Goal: Task Accomplishment & Management: Manage account settings

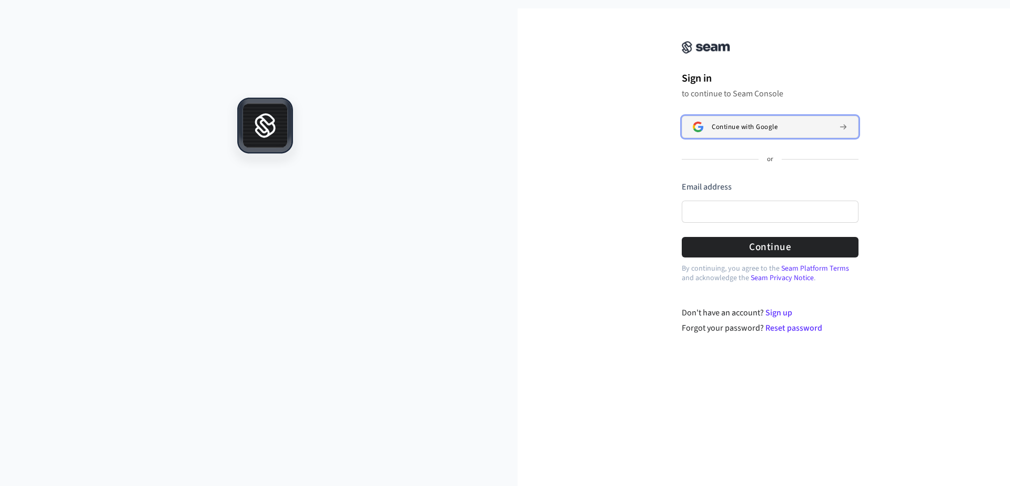
click at [750, 128] on span "Continue with Google" at bounding box center [745, 127] width 66 height 8
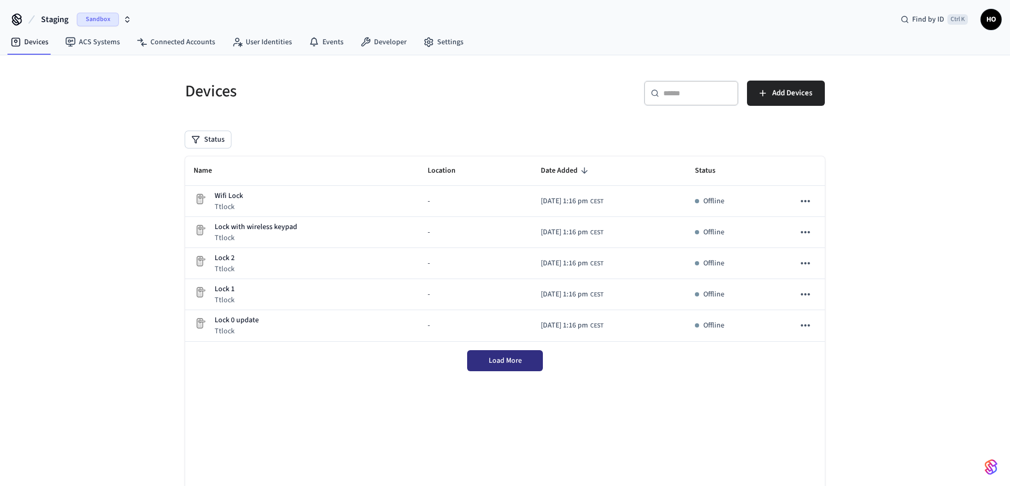
click at [512, 364] on span "Load More" at bounding box center [505, 360] width 33 height 11
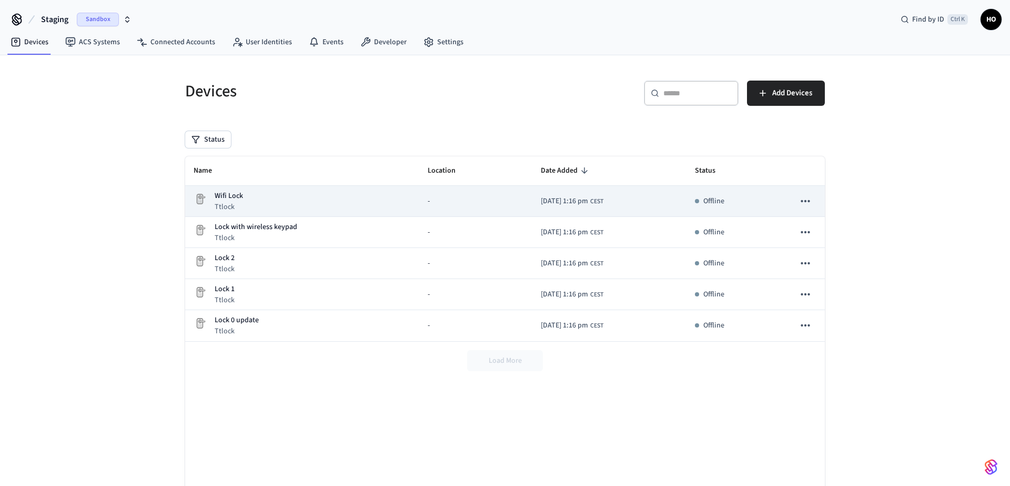
click at [818, 199] on td "sticky table" at bounding box center [805, 201] width 39 height 31
click at [805, 199] on icon "sticky table" at bounding box center [806, 201] width 14 height 14
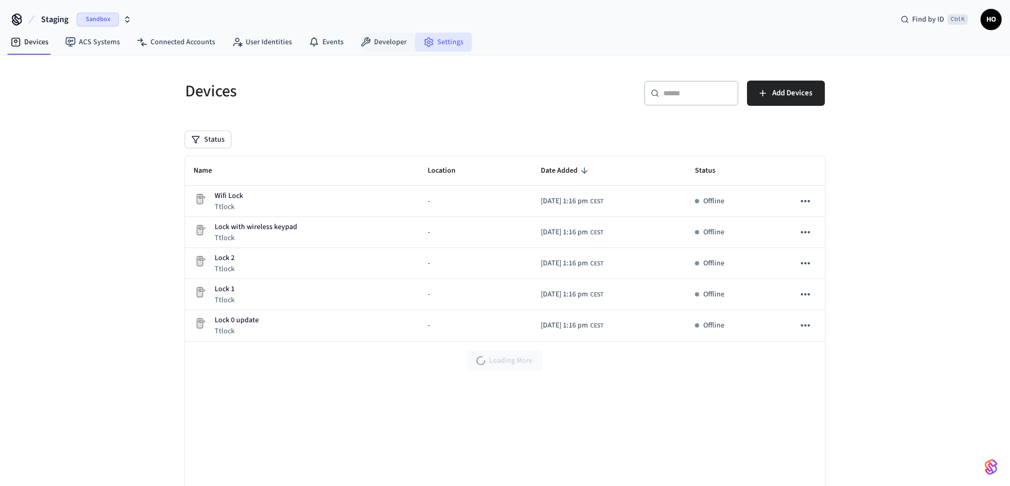
click at [428, 44] on circle at bounding box center [429, 42] width 3 height 3
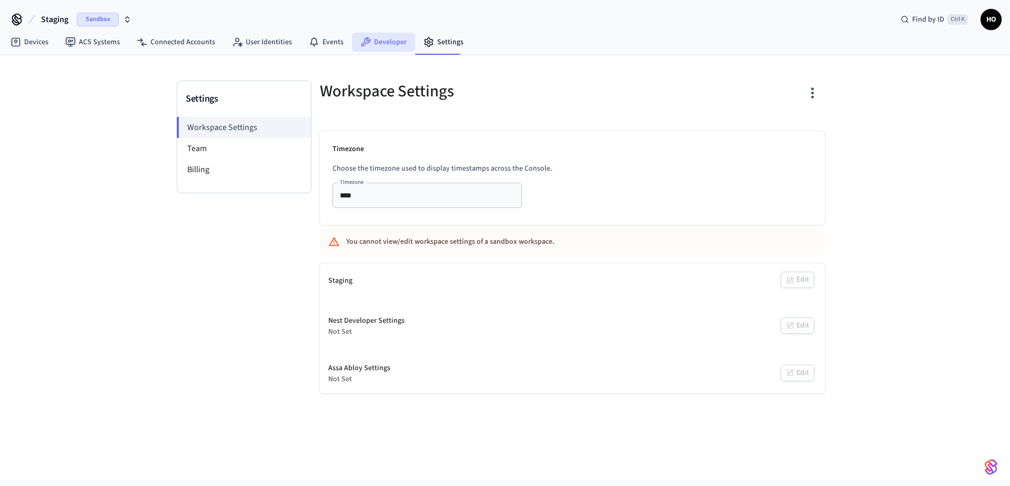
click at [388, 46] on link "Developer" at bounding box center [383, 42] width 63 height 19
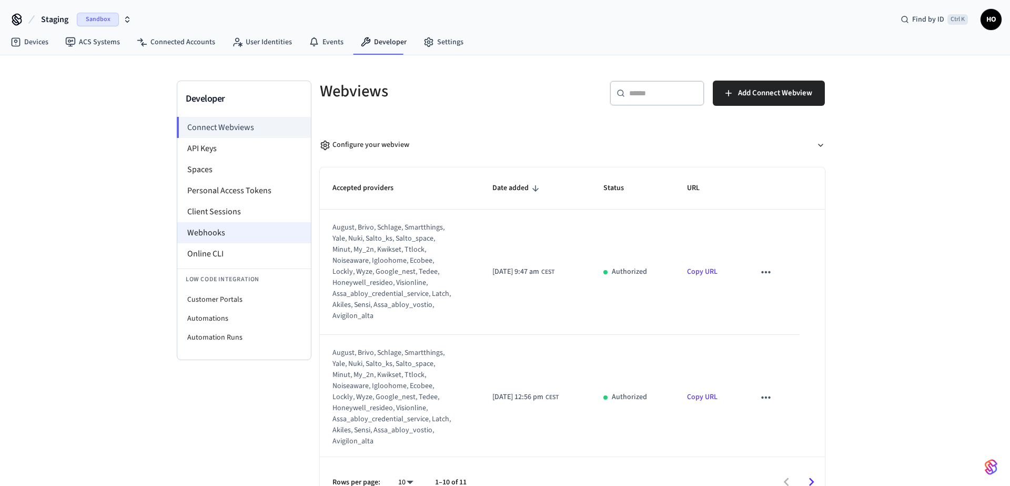
click at [226, 232] on li "Webhooks" at bounding box center [244, 232] width 134 height 21
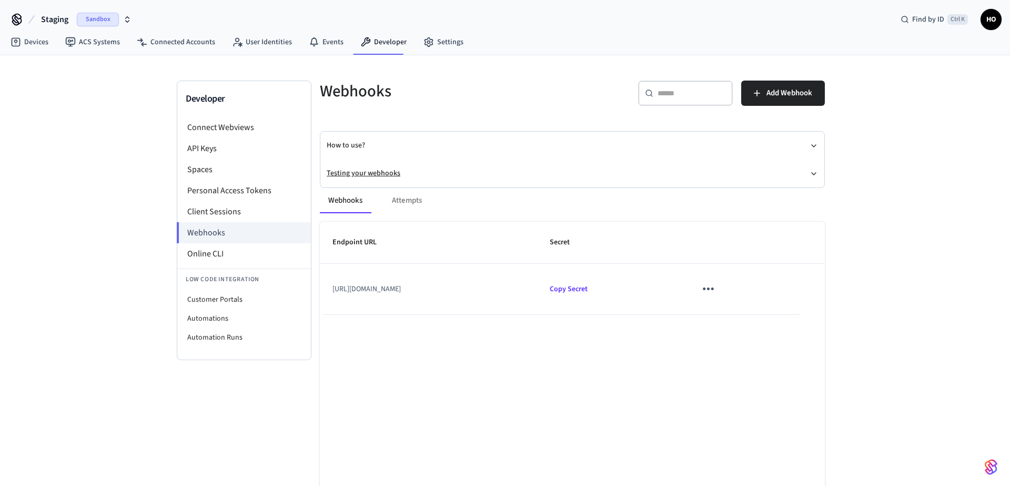
click at [381, 173] on button "Testing your webhooks" at bounding box center [572, 173] width 491 height 28
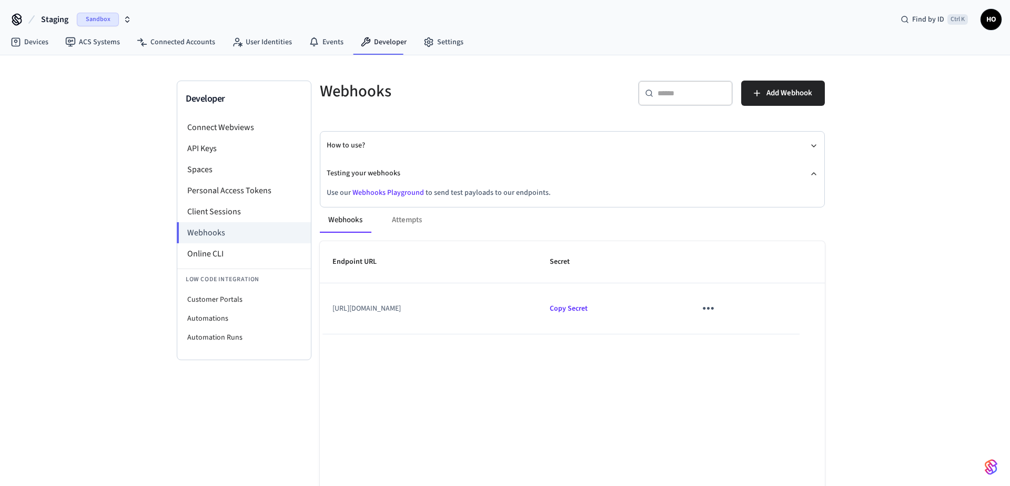
click at [384, 191] on link "Webhooks Playground" at bounding box center [389, 192] width 72 height 11
click at [47, 46] on link "Devices" at bounding box center [29, 42] width 55 height 19
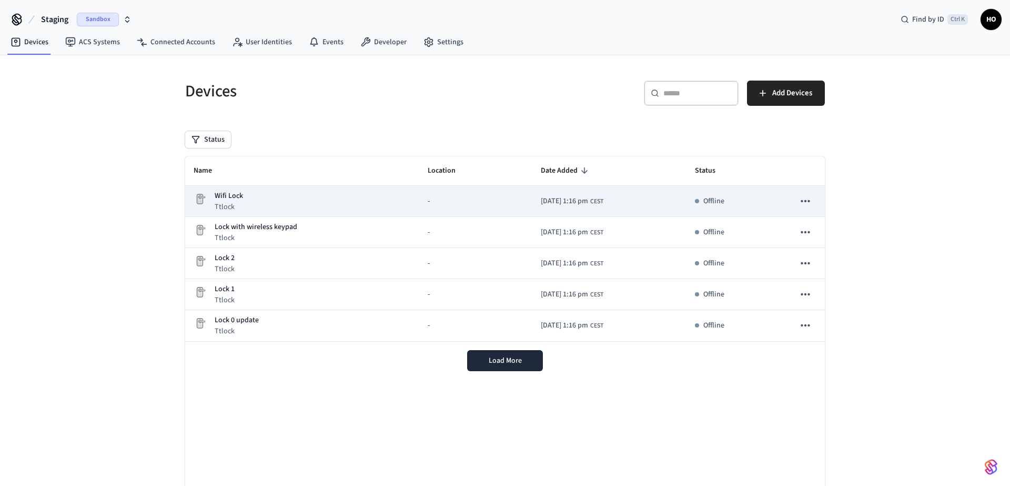
click at [712, 202] on p "Offline" at bounding box center [714, 201] width 21 height 11
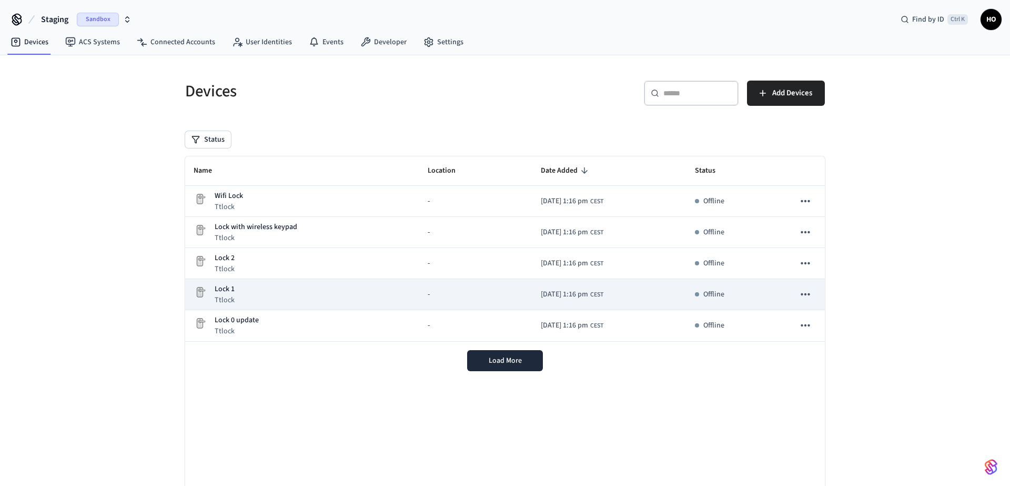
click at [809, 290] on icon "sticky table" at bounding box center [806, 294] width 14 height 14
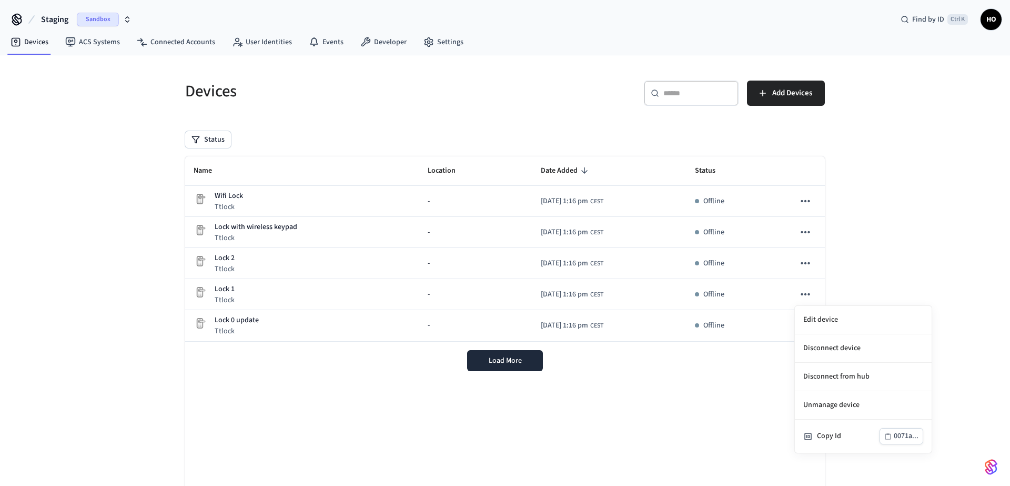
click at [391, 290] on div at bounding box center [505, 243] width 1010 height 486
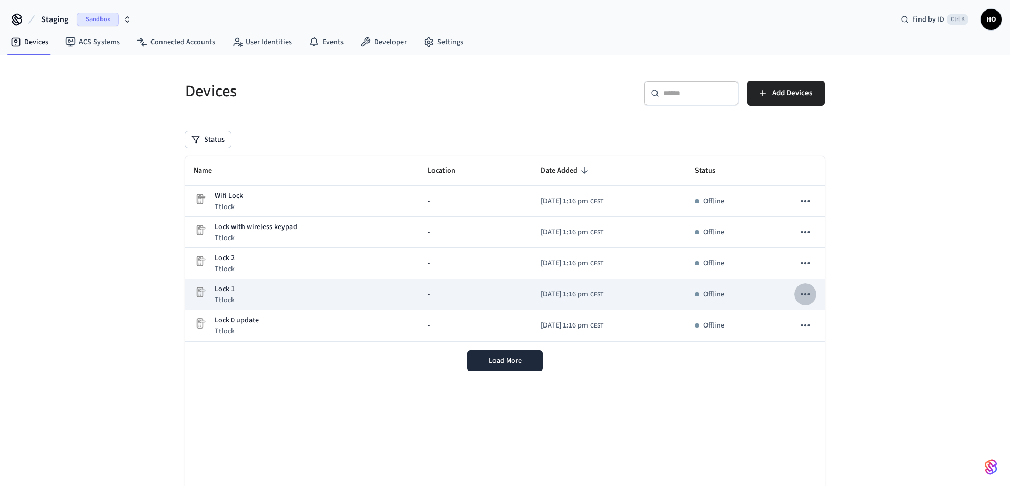
click at [802, 293] on icon "sticky table" at bounding box center [806, 294] width 14 height 14
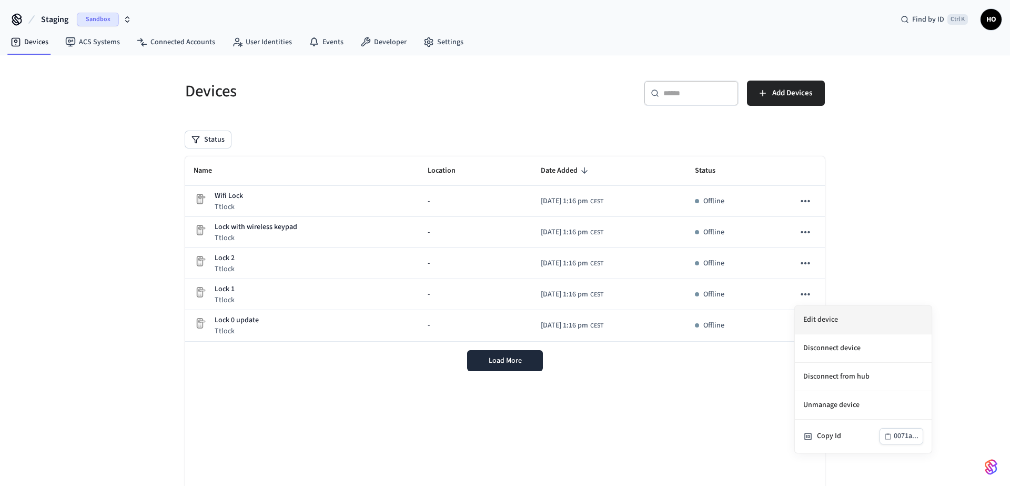
click at [815, 316] on li "Edit device" at bounding box center [863, 320] width 137 height 28
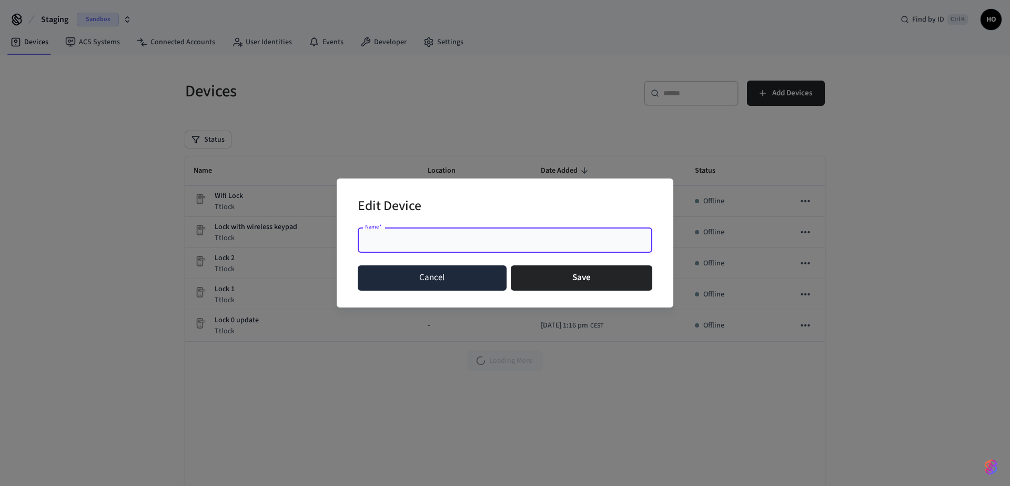
click at [411, 276] on button "Cancel" at bounding box center [432, 277] width 149 height 25
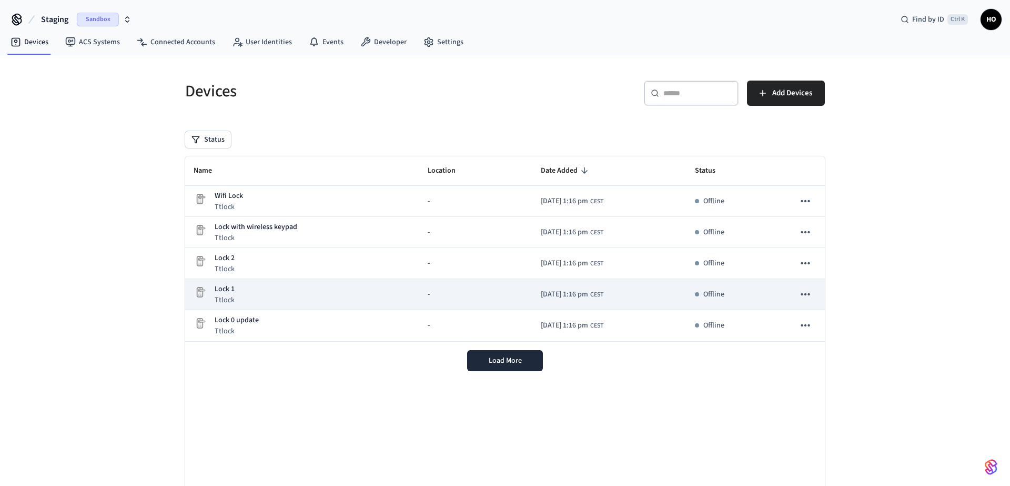
click at [631, 286] on td "2025/09/17 at 1:16 pm CEST" at bounding box center [610, 294] width 154 height 31
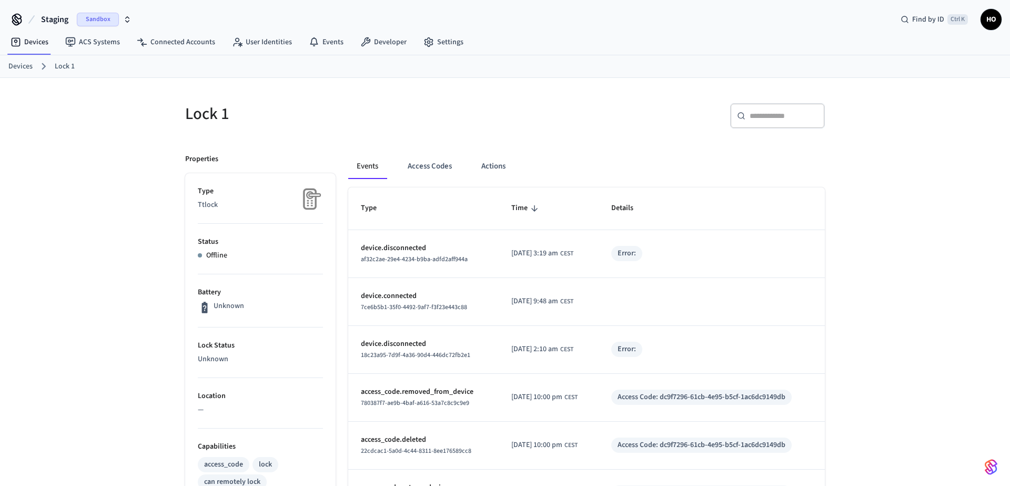
click at [208, 255] on p "Offline" at bounding box center [216, 255] width 21 height 11
click at [204, 256] on div "Offline" at bounding box center [260, 255] width 125 height 11
click at [636, 253] on div "Error:" at bounding box center [627, 253] width 18 height 11
click at [406, 167] on button "Access Codes" at bounding box center [429, 166] width 61 height 25
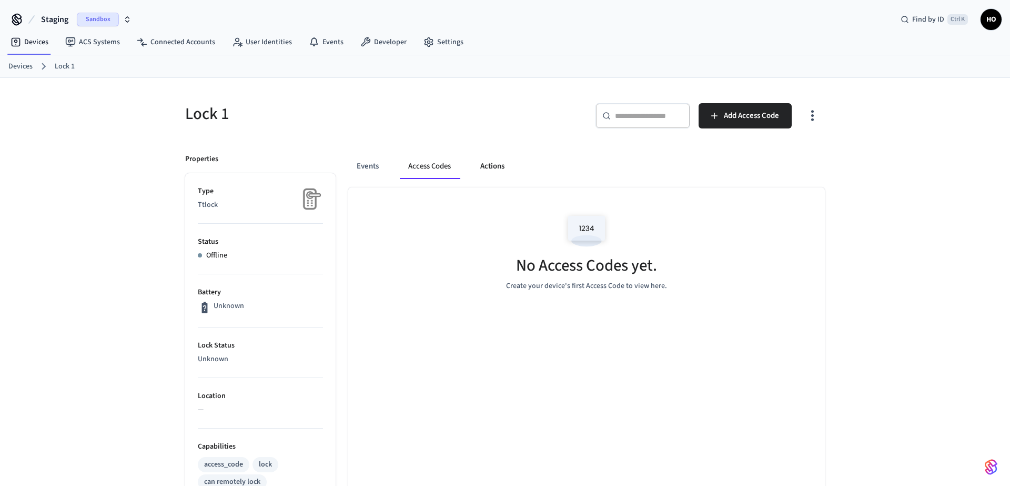
click at [490, 164] on button "Actions" at bounding box center [492, 166] width 41 height 25
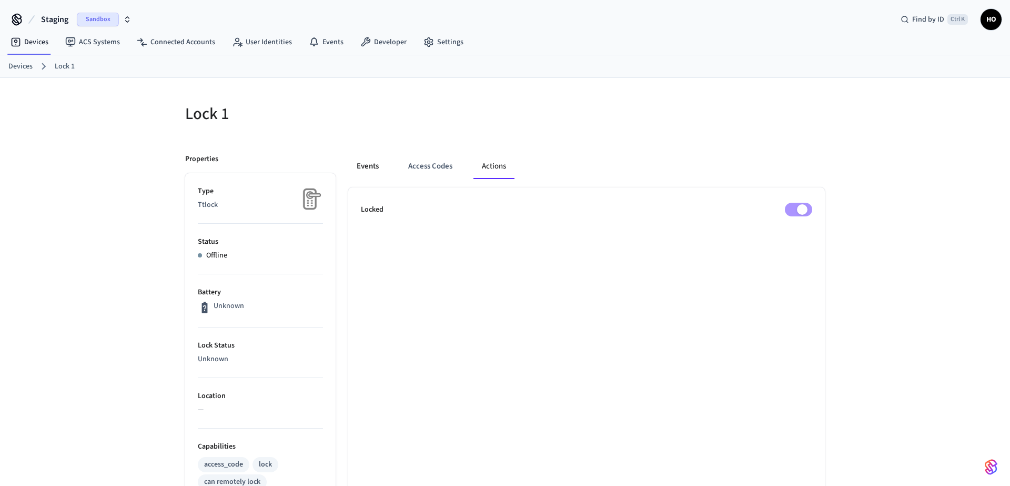
click at [361, 158] on button "Events" at bounding box center [367, 166] width 39 height 25
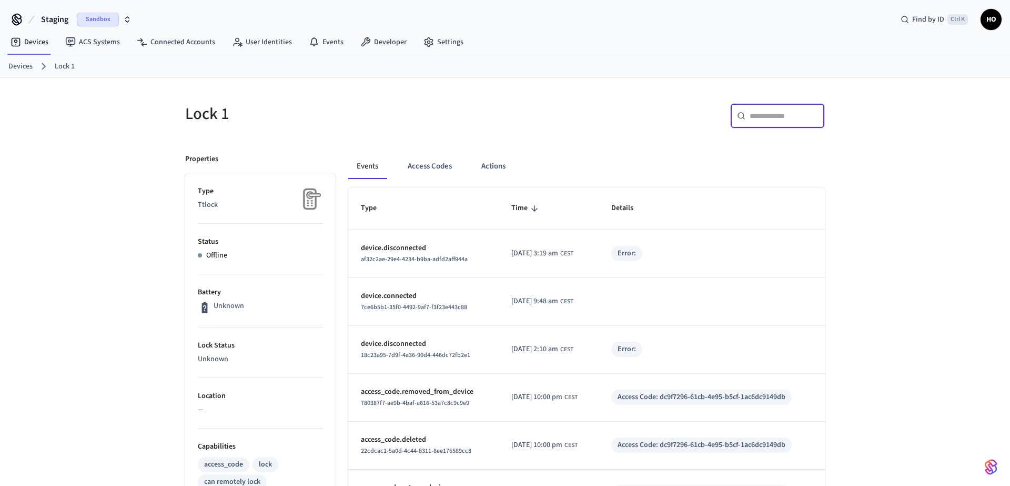
click at [764, 116] on input "text" at bounding box center [784, 116] width 68 height 11
click at [428, 163] on button "Access Codes" at bounding box center [429, 166] width 61 height 25
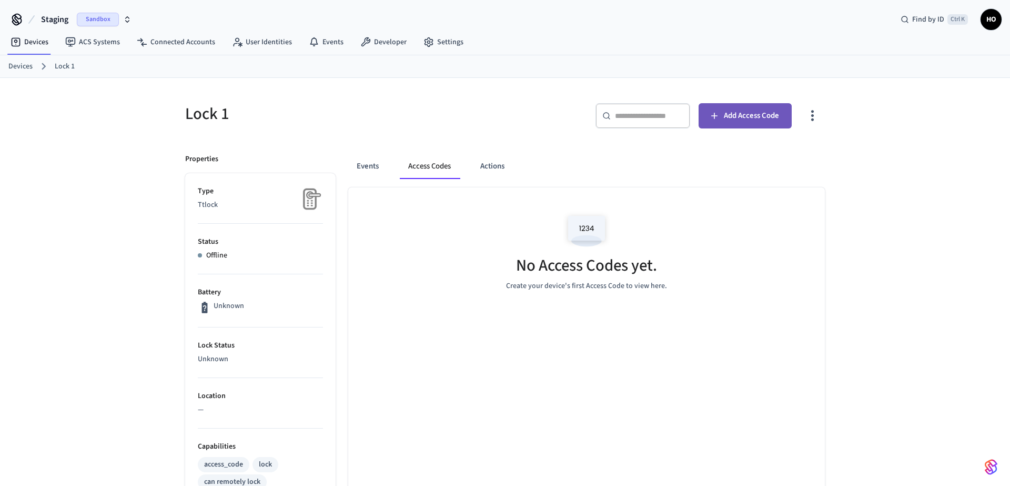
click at [767, 107] on button "Add Access Code" at bounding box center [745, 115] width 93 height 25
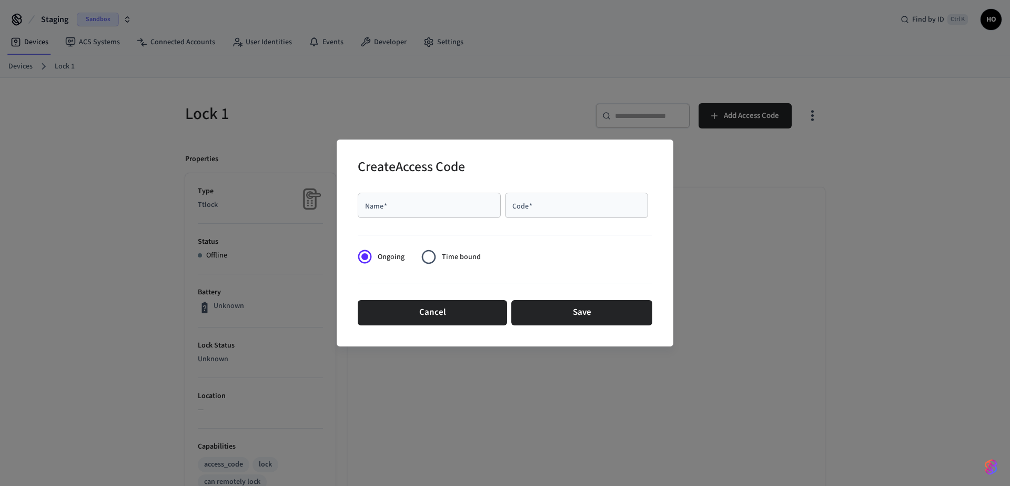
click at [423, 204] on input "Name   *" at bounding box center [429, 205] width 130 height 11
type input "******"
type input "****"
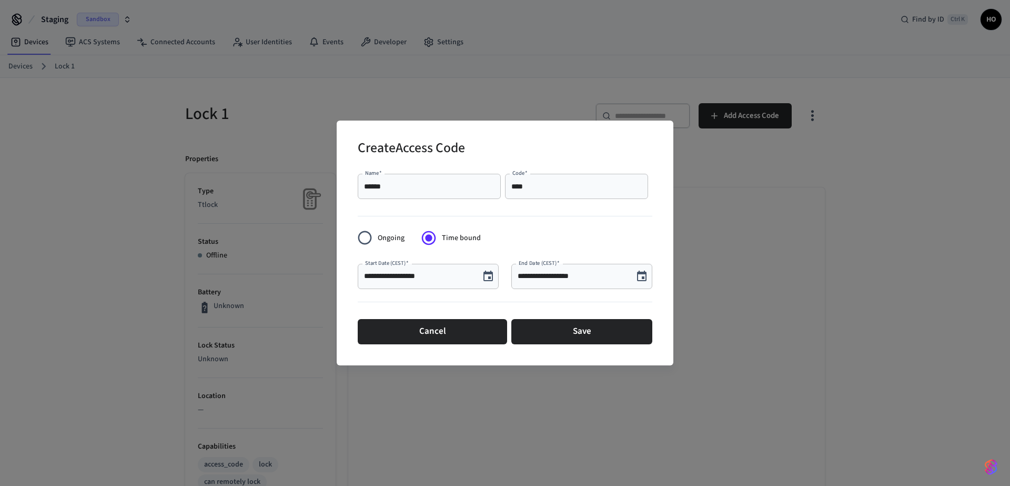
click at [485, 277] on icon "Choose date, selected date is Oct 15, 2025" at bounding box center [488, 275] width 9 height 11
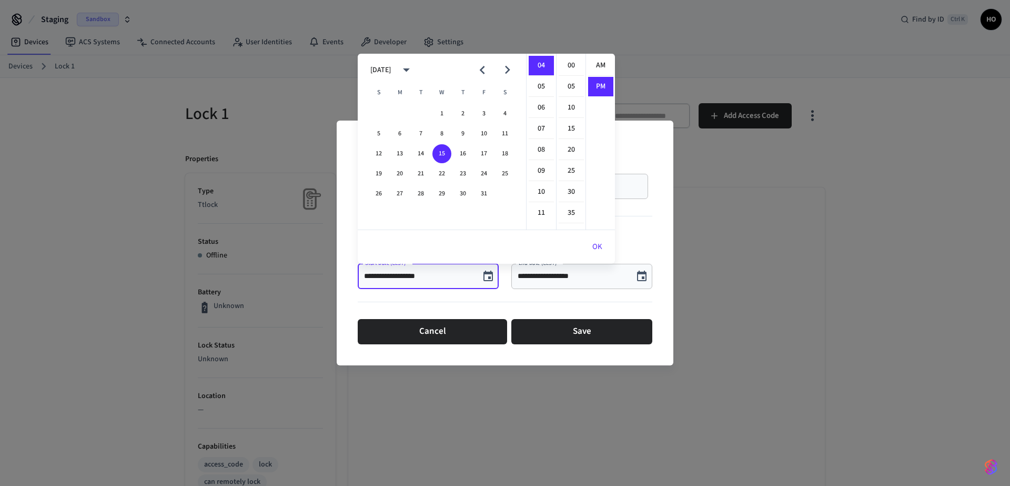
scroll to position [19, 0]
click at [502, 153] on button "18" at bounding box center [505, 153] width 19 height 19
click at [540, 71] on li "12" at bounding box center [541, 66] width 25 height 20
click at [575, 68] on li "00" at bounding box center [571, 66] width 25 height 20
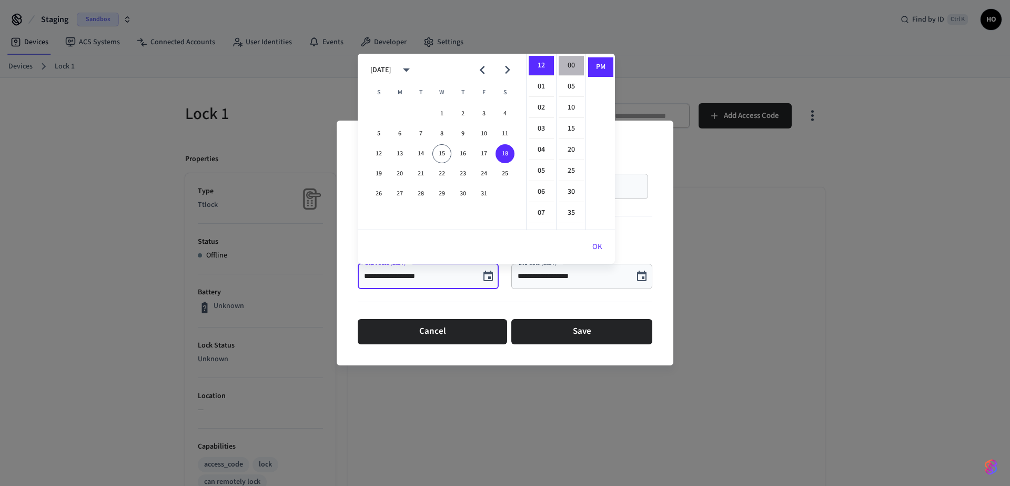
type input "**********"
click at [600, 253] on button "OK" at bounding box center [597, 246] width 35 height 25
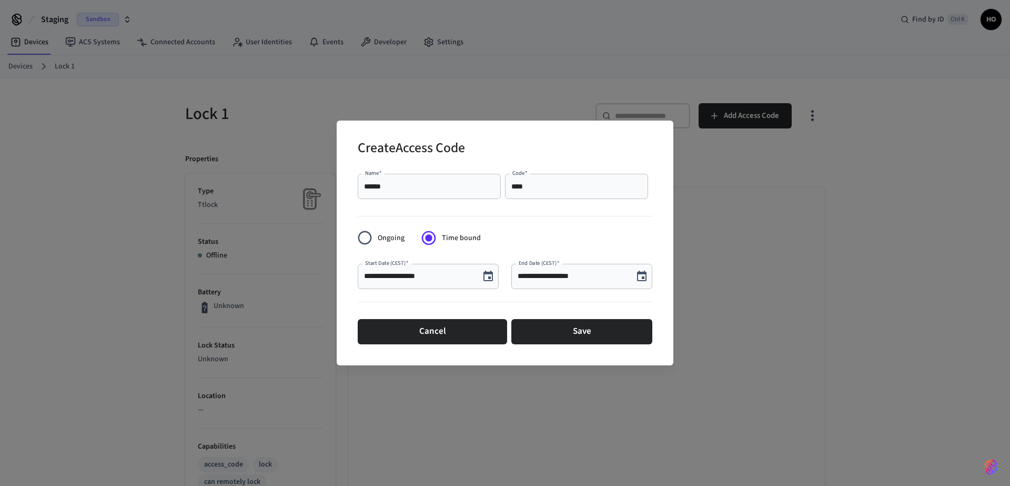
click at [638, 275] on icon "Choose date, selected date is Oct 15, 2025" at bounding box center [641, 275] width 9 height 11
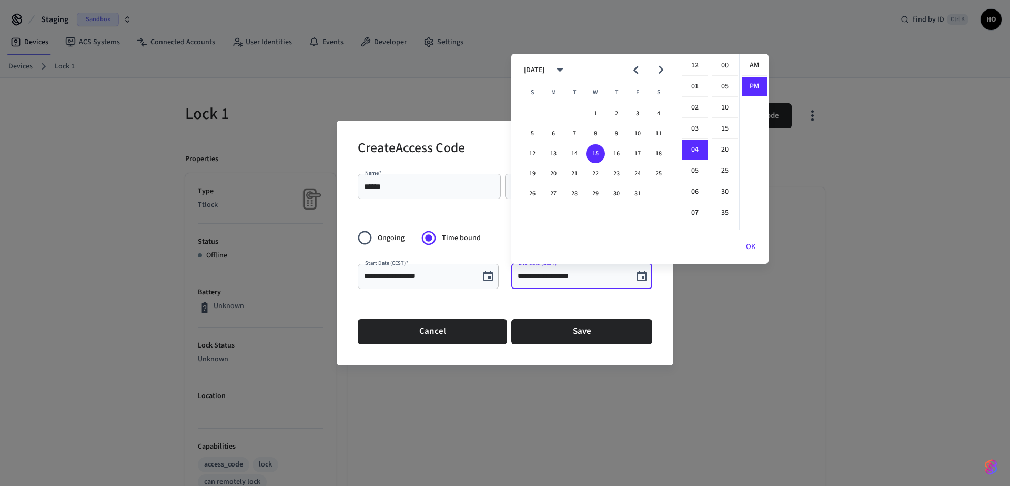
scroll to position [19, 0]
click at [534, 175] on button "19" at bounding box center [532, 173] width 19 height 19
click at [698, 65] on li "12" at bounding box center [694, 66] width 25 height 20
click at [721, 63] on li "00" at bounding box center [724, 66] width 25 height 20
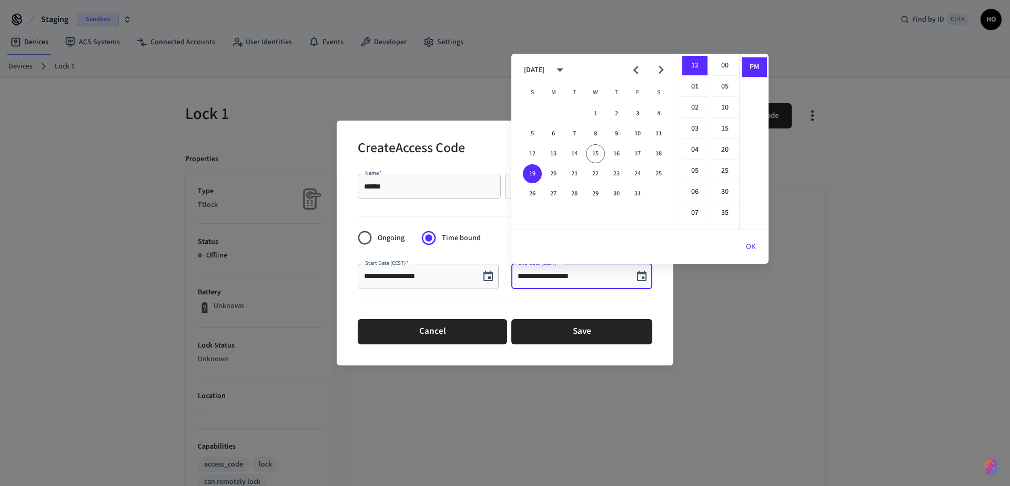
type input "**********"
click at [756, 253] on button "OK" at bounding box center [751, 246] width 35 height 25
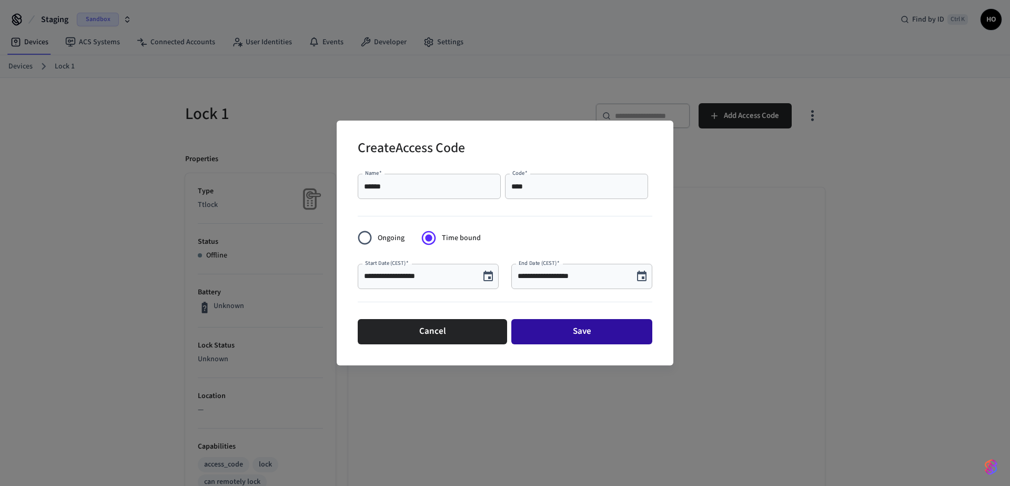
click at [592, 336] on button "Save" at bounding box center [581, 331] width 141 height 25
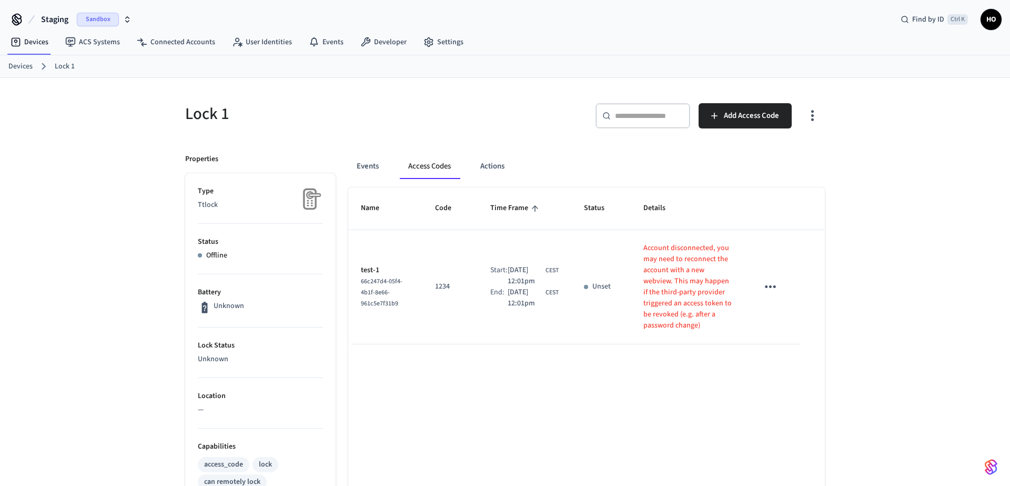
scroll to position [71, 0]
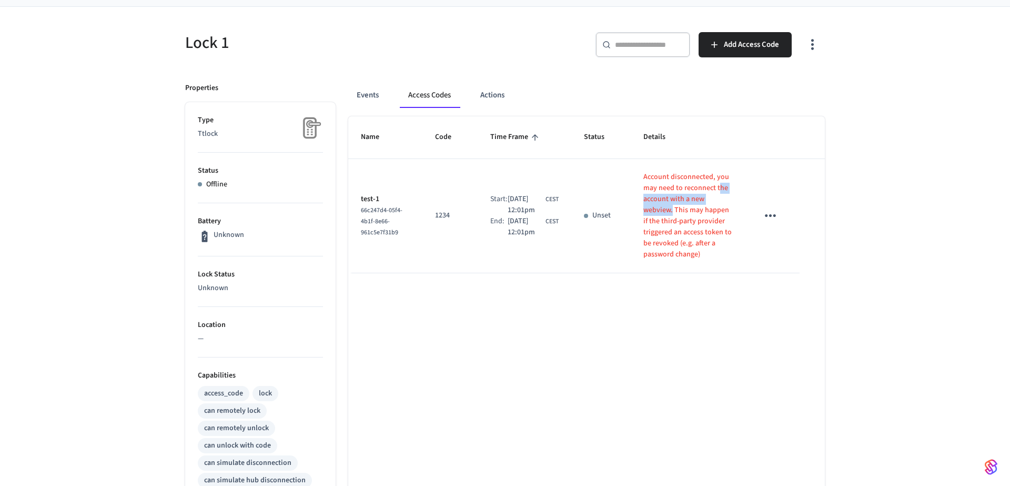
drag, startPoint x: 699, startPoint y: 222, endPoint x: 726, endPoint y: 241, distance: 33.2
click at [726, 241] on p "Account disconnected, you may need to reconnect the account with a new webview.…" at bounding box center [688, 216] width 89 height 88
click at [733, 260] on p "Account disconnected, you may need to reconnect the account with a new webview.…" at bounding box center [688, 216] width 89 height 88
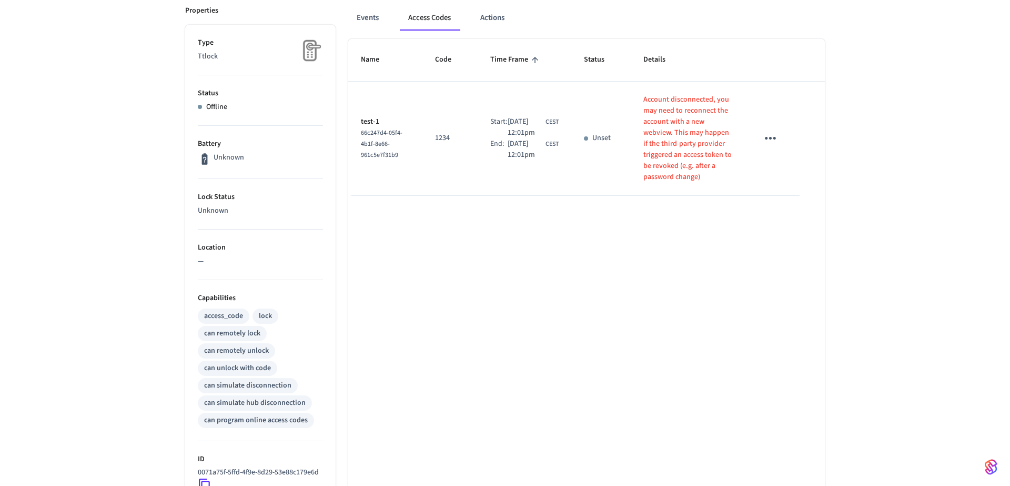
scroll to position [80, 0]
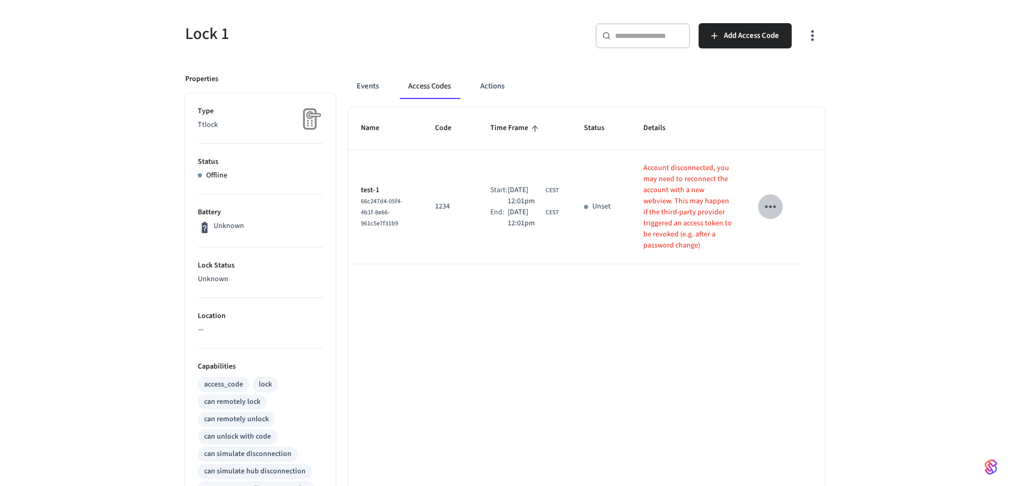
click at [779, 215] on icon "sticky table" at bounding box center [770, 206] width 16 height 16
click at [802, 222] on div at bounding box center [505, 243] width 1010 height 486
click at [508, 207] on div "Start:" at bounding box center [498, 196] width 17 height 22
drag, startPoint x: 441, startPoint y: 253, endPoint x: 435, endPoint y: 256, distance: 7.5
click at [410, 196] on p "test-1" at bounding box center [385, 190] width 49 height 11
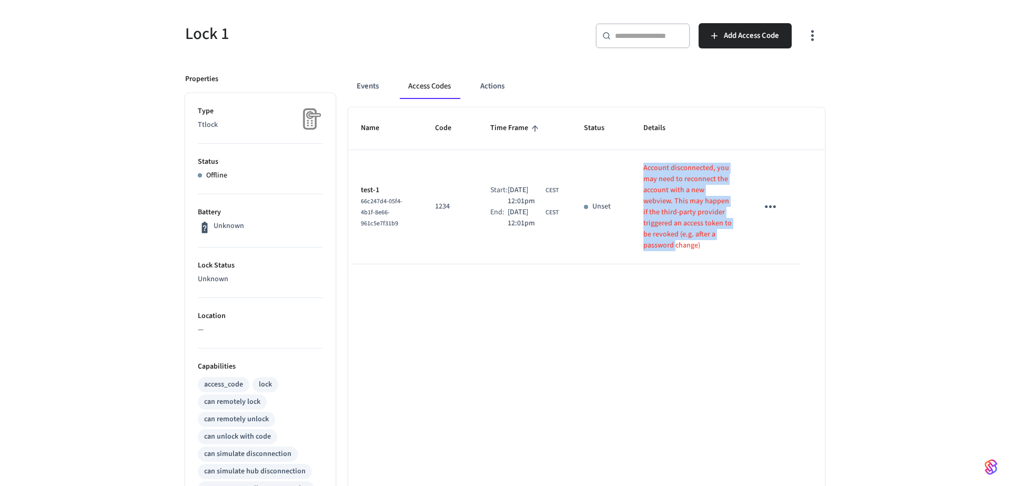
drag, startPoint x: 697, startPoint y: 170, endPoint x: 746, endPoint y: 332, distance: 169.1
click at [745, 264] on td "Account disconnected, you may need to reconnect the account with a new webview.…" at bounding box center [688, 207] width 115 height 114
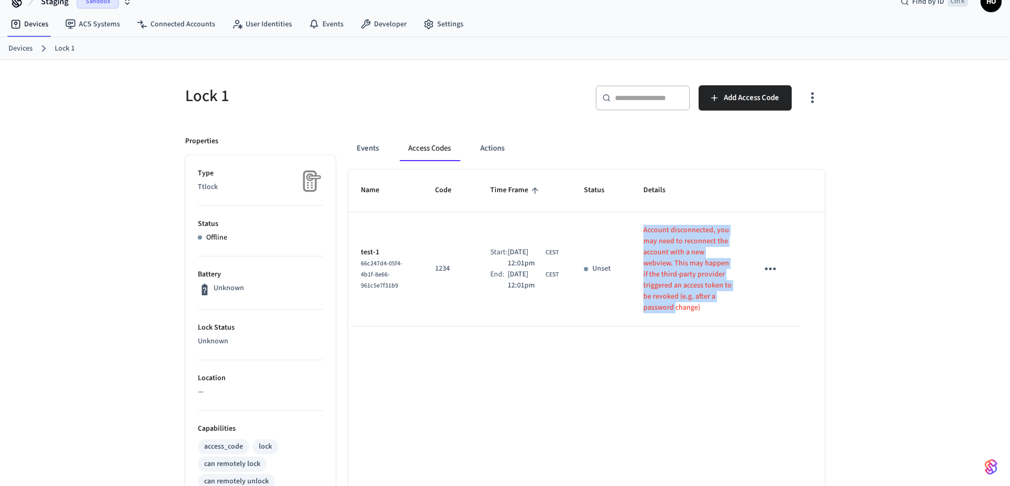
scroll to position [0, 0]
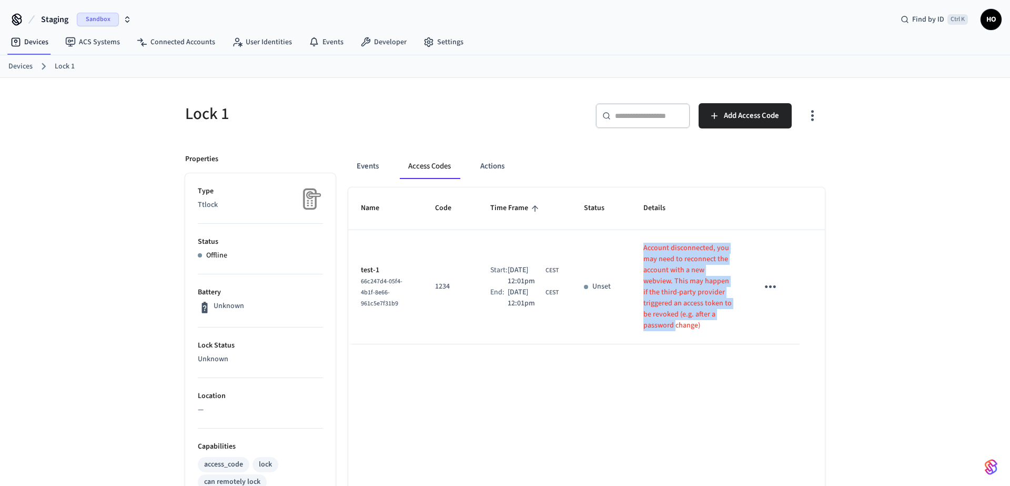
click at [993, 16] on span "HO" at bounding box center [991, 19] width 19 height 19
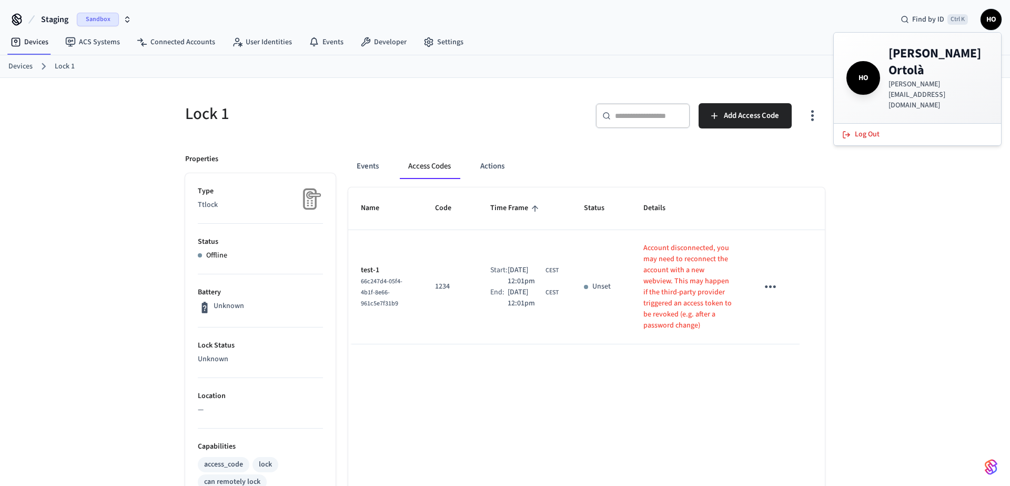
drag, startPoint x: 887, startPoint y: 105, endPoint x: 865, endPoint y: 235, distance: 132.4
click at [865, 235] on body "Staging Sandbox Find by ID Ctrl K HO Devices ACS Systems Connected Accounts Use…" at bounding box center [505, 449] width 1010 height 899
click at [865, 235] on div "Lock 1 ​ ​ Add Access Code Properties Type Ttlock Status Offline Battery Unknow…" at bounding box center [505, 488] width 1010 height 821
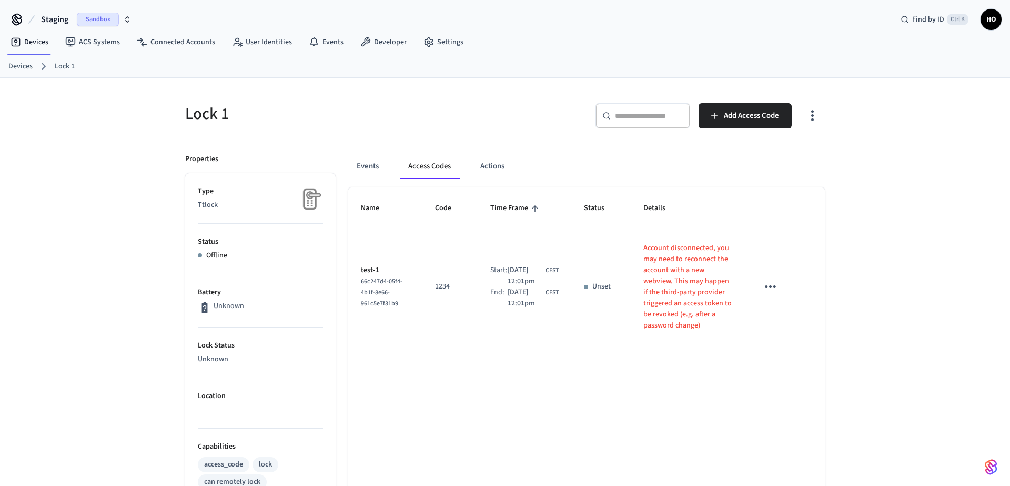
click at [719, 314] on p "Account disconnected, you may need to reconnect the account with a new webview.…" at bounding box center [688, 287] width 89 height 88
click at [711, 257] on p "Account disconnected, you may need to reconnect the account with a new webview.…" at bounding box center [688, 287] width 89 height 88
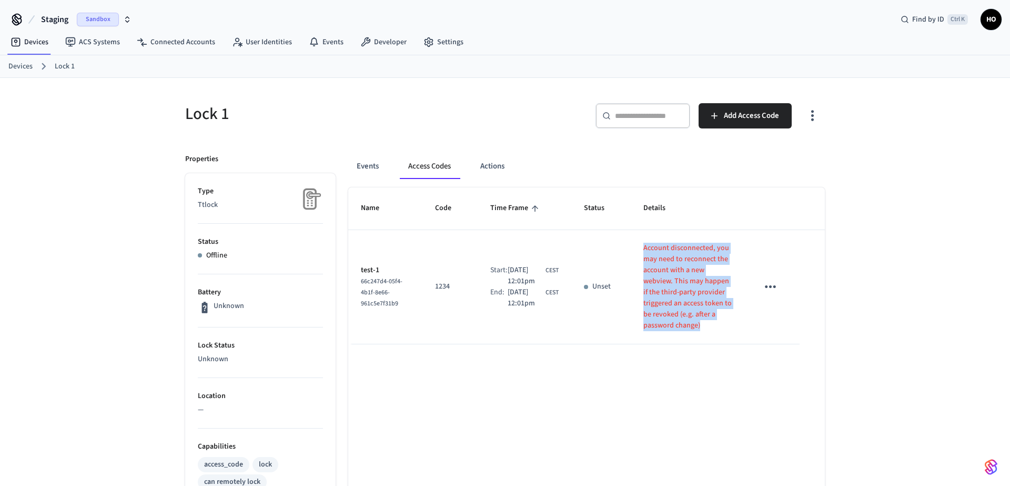
drag, startPoint x: 697, startPoint y: 249, endPoint x: 736, endPoint y: 423, distance: 178.0
click at [733, 331] on p "Account disconnected, you may need to reconnect the account with a new webview.…" at bounding box center [688, 287] width 89 height 88
copy p "Account disconnected, you may need to reconnect the account with a new webview.…"
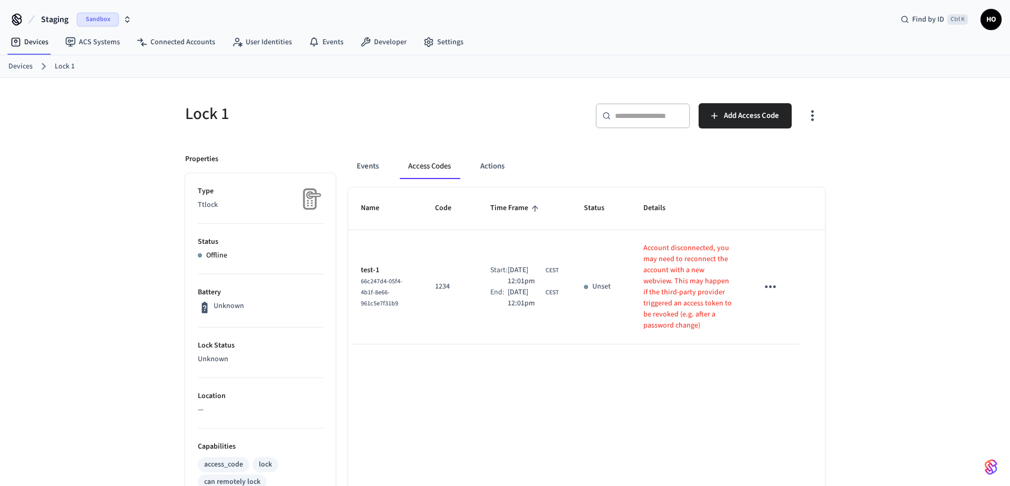
click at [544, 309] on span "Oct 19th 2025 12:01pm" at bounding box center [526, 298] width 36 height 22
click at [588, 289] on div "sticky table" at bounding box center [586, 287] width 4 height 4
click at [779, 295] on icon "sticky table" at bounding box center [770, 286] width 16 height 16
click at [794, 360] on li "Edit" at bounding box center [804, 368] width 50 height 28
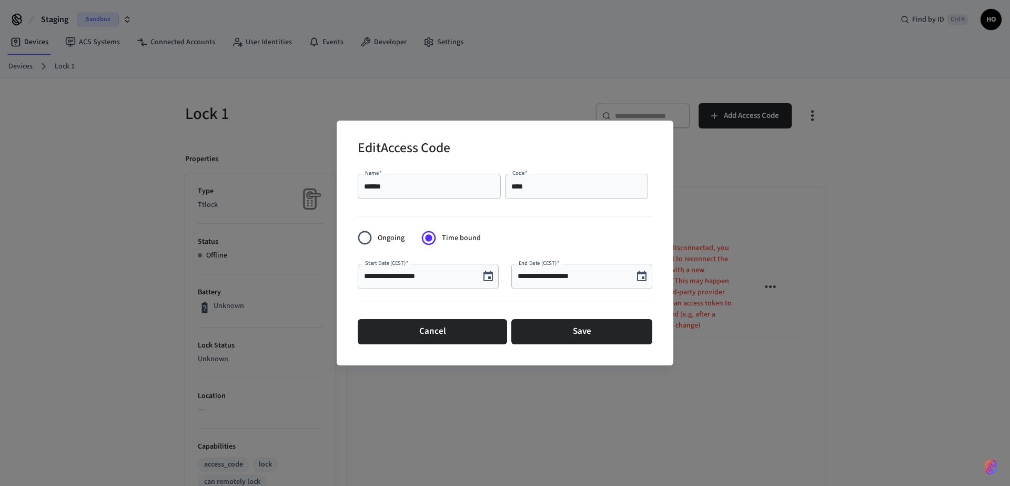
click at [358, 245] on div "**********" at bounding box center [505, 242] width 337 height 244
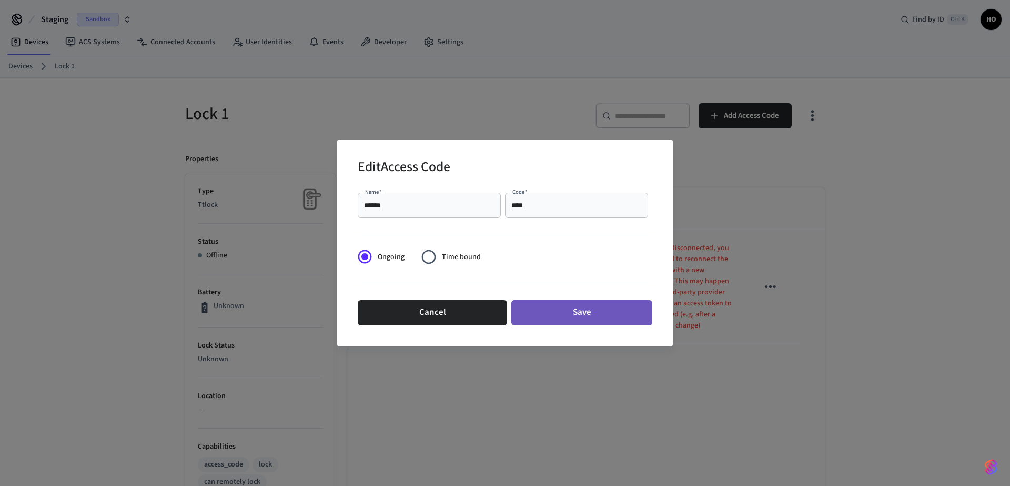
click at [535, 319] on button "Save" at bounding box center [581, 312] width 141 height 25
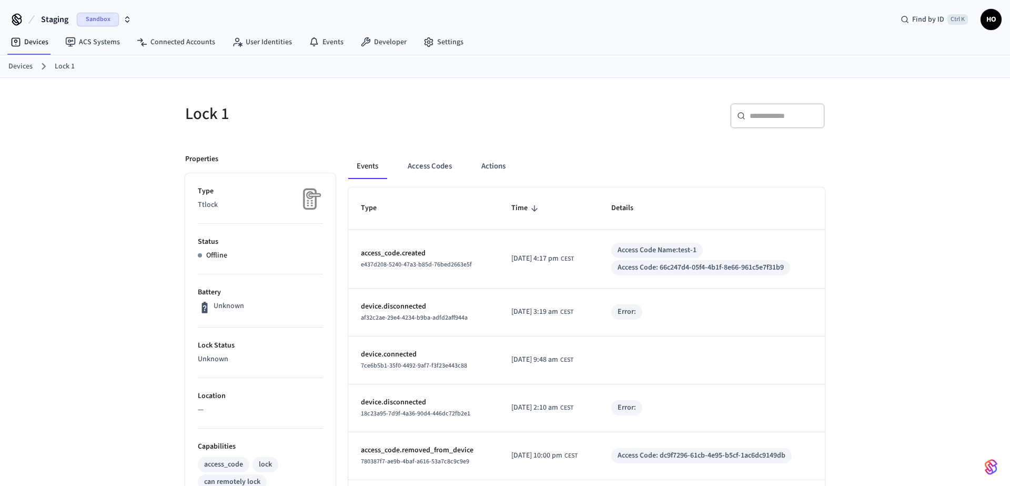
click at [423, 160] on button "Access Codes" at bounding box center [429, 166] width 61 height 25
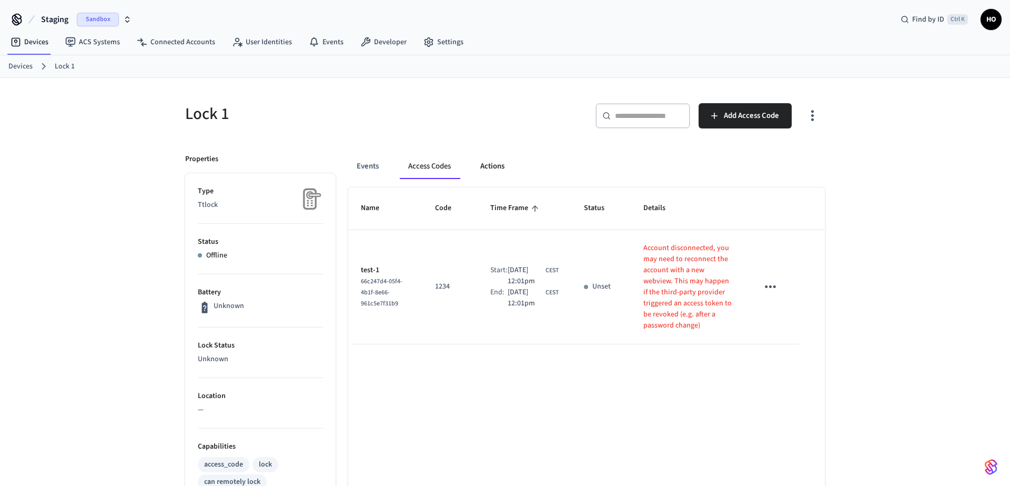
click at [503, 170] on button "Actions" at bounding box center [492, 166] width 41 height 25
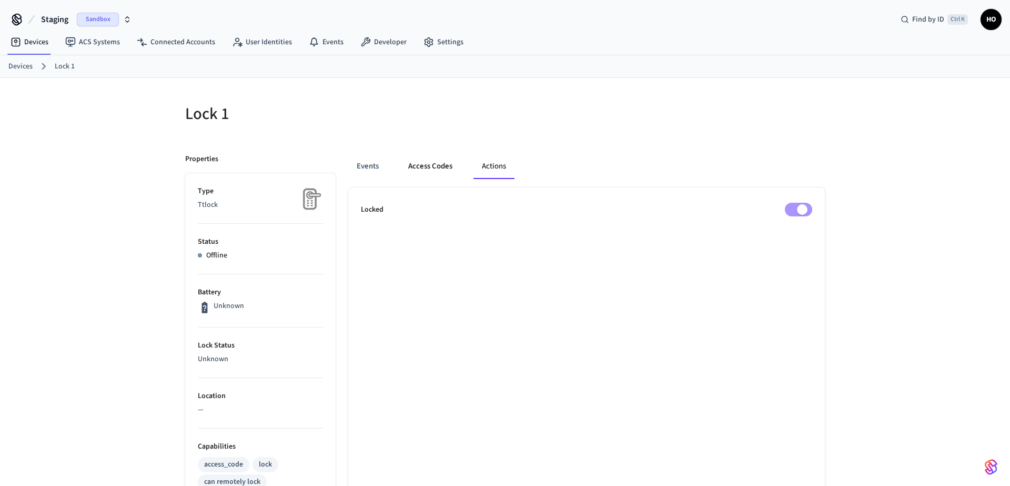
click at [456, 169] on button "Access Codes" at bounding box center [430, 166] width 61 height 25
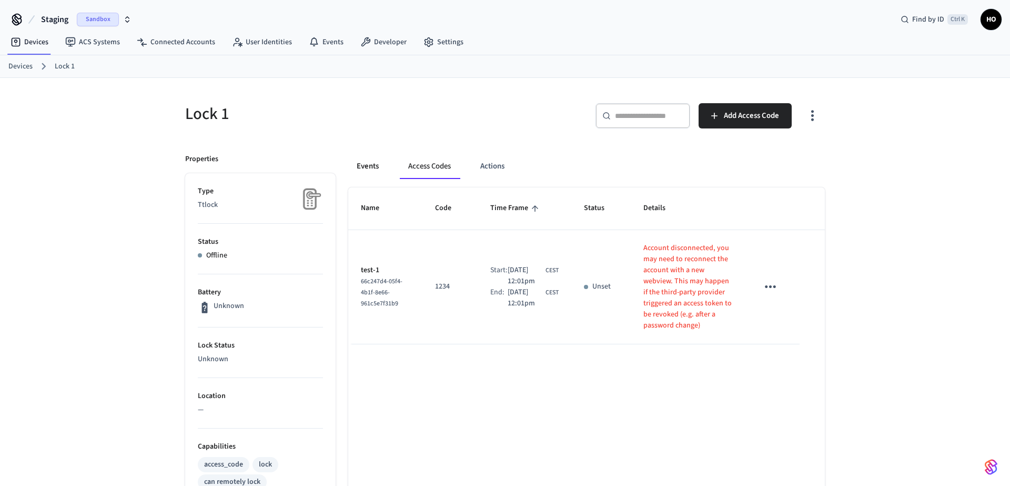
click at [375, 166] on button "Events" at bounding box center [367, 166] width 39 height 25
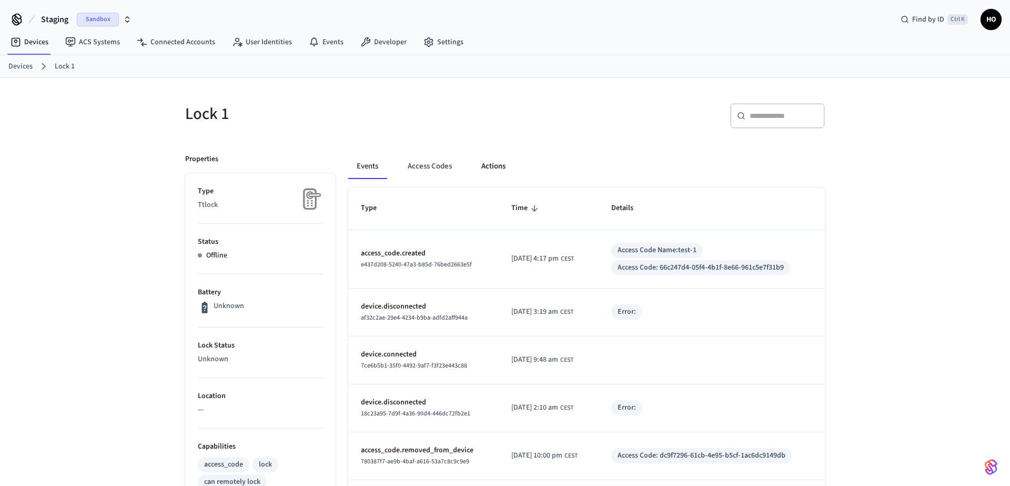
click at [489, 167] on button "Actions" at bounding box center [493, 166] width 41 height 25
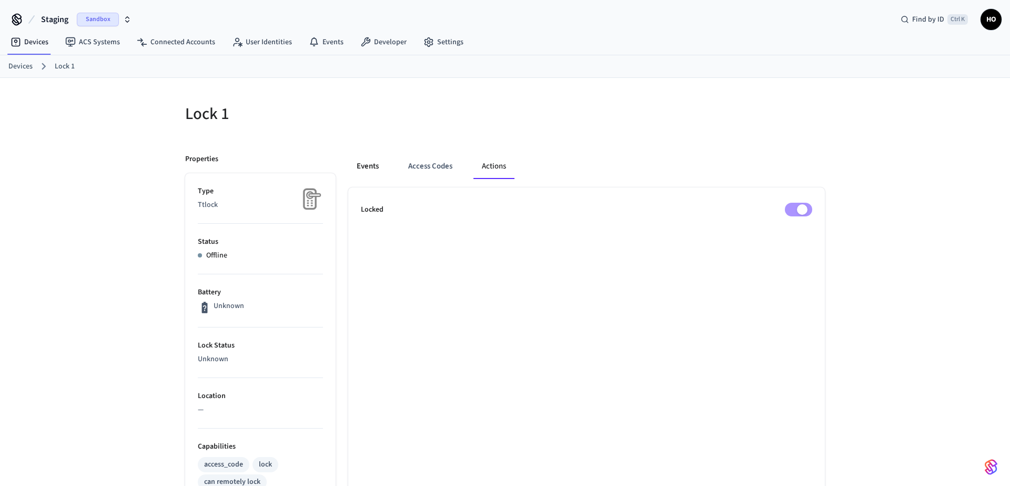
click at [387, 165] on button "Events" at bounding box center [367, 166] width 39 height 25
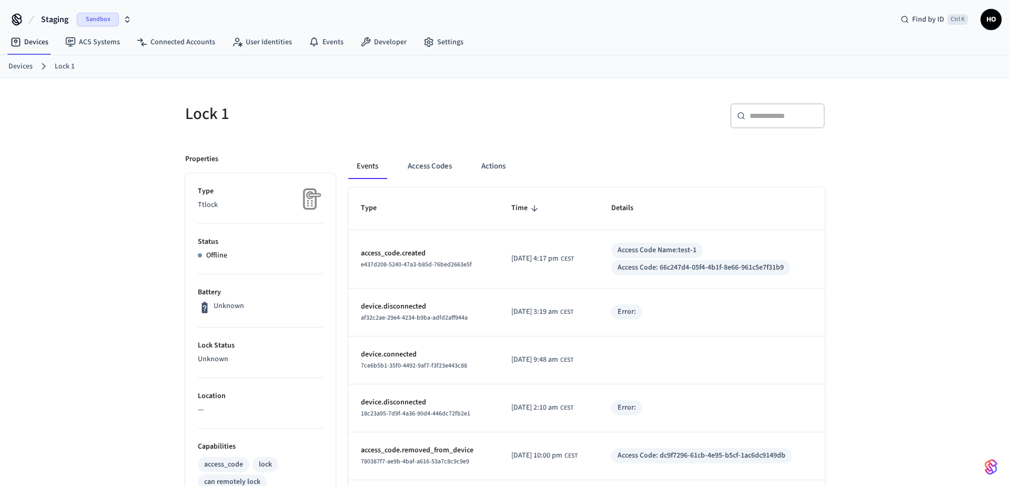
click at [312, 197] on img at bounding box center [310, 199] width 26 height 26
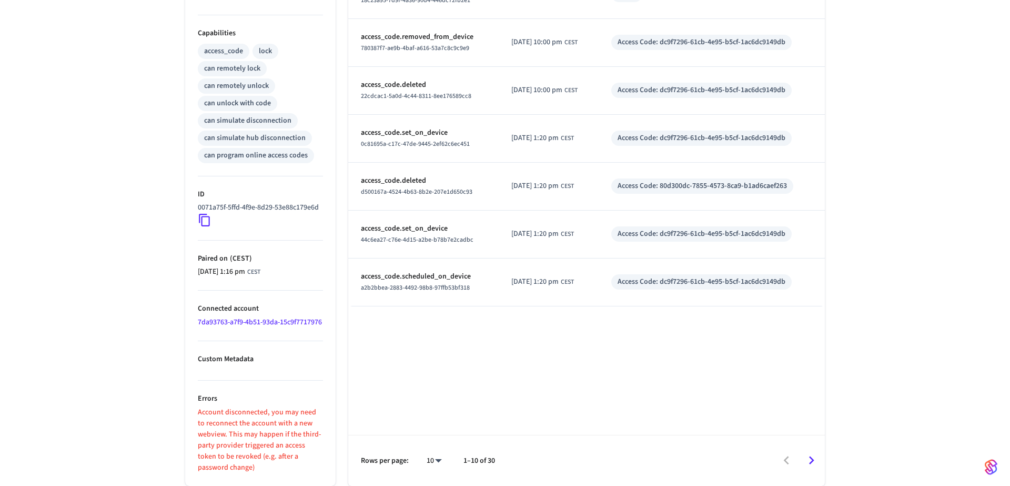
scroll to position [435, 0]
click at [269, 318] on link "7da93763-a7f9-4b51-93da-15c9f7717976" at bounding box center [260, 322] width 124 height 11
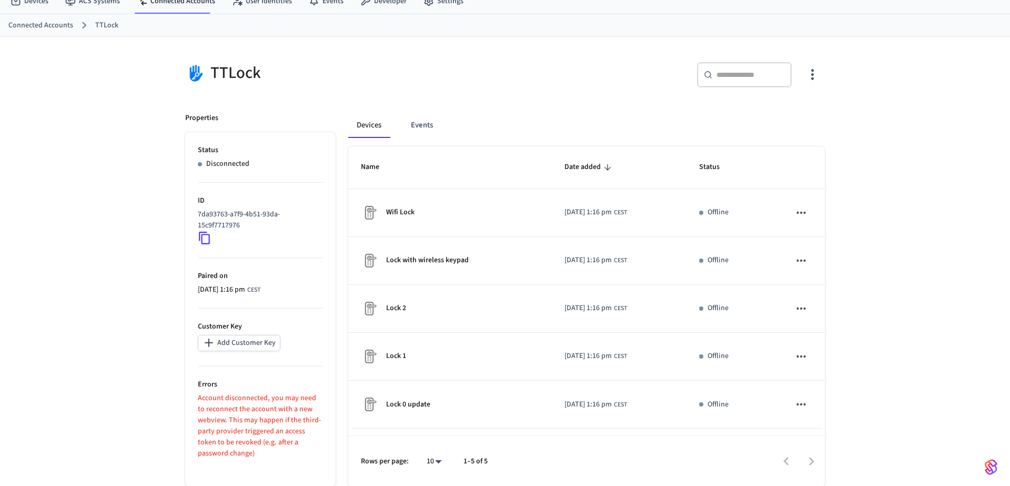
scroll to position [42, 0]
drag, startPoint x: 207, startPoint y: 397, endPoint x: 284, endPoint y: 405, distance: 77.3
click at [284, 405] on p "Account disconnected, you may need to reconnect the account with a new webview.…" at bounding box center [260, 425] width 125 height 66
click at [277, 394] on p "Account disconnected, you may need to reconnect the account with a new webview.…" at bounding box center [260, 425] width 125 height 66
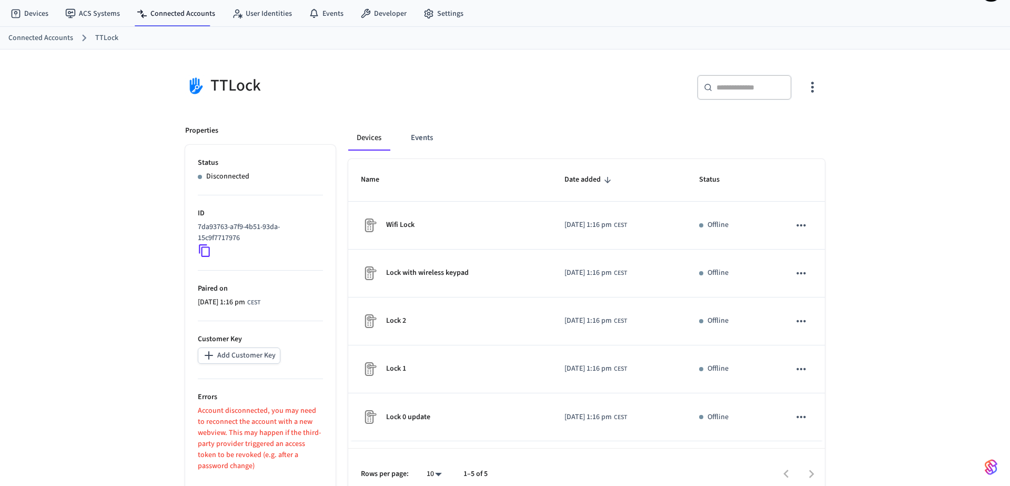
scroll to position [0, 0]
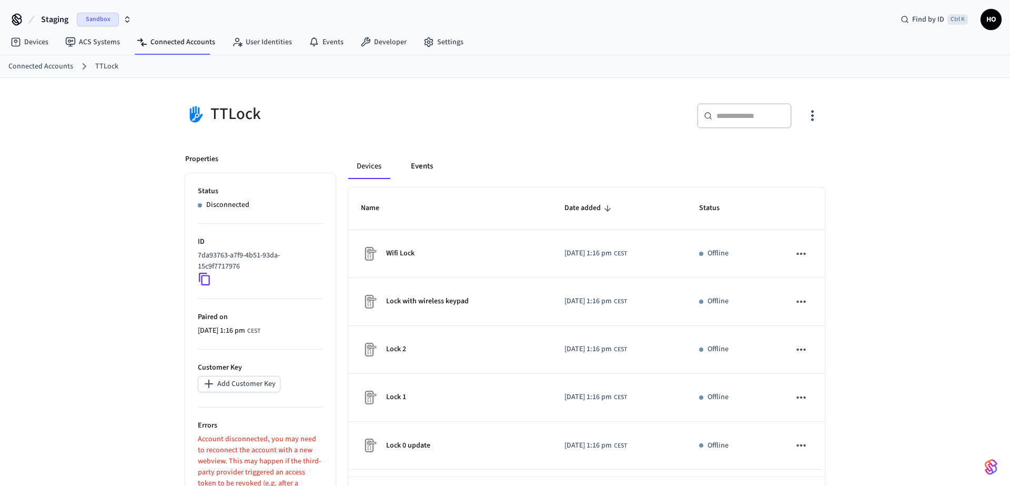
click at [429, 159] on button "Events" at bounding box center [422, 166] width 39 height 25
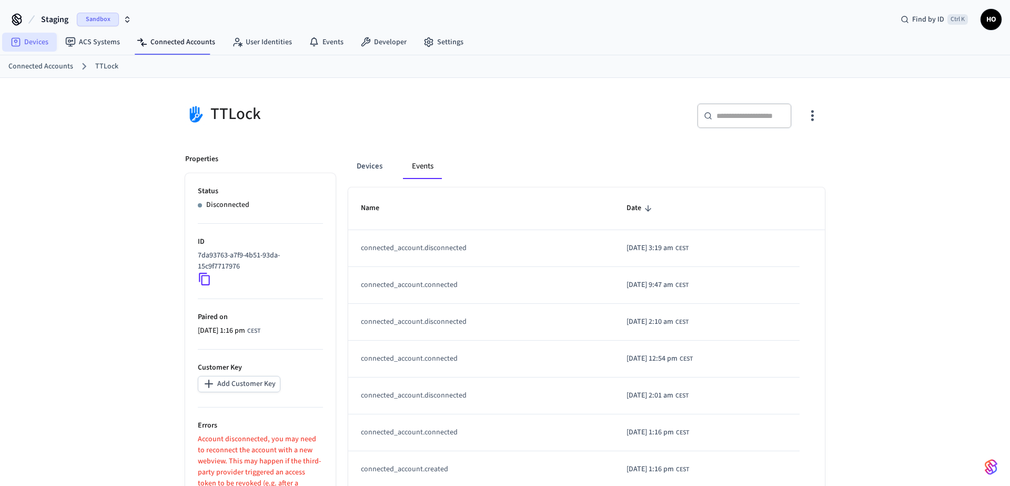
click at [28, 38] on link "Devices" at bounding box center [29, 42] width 55 height 19
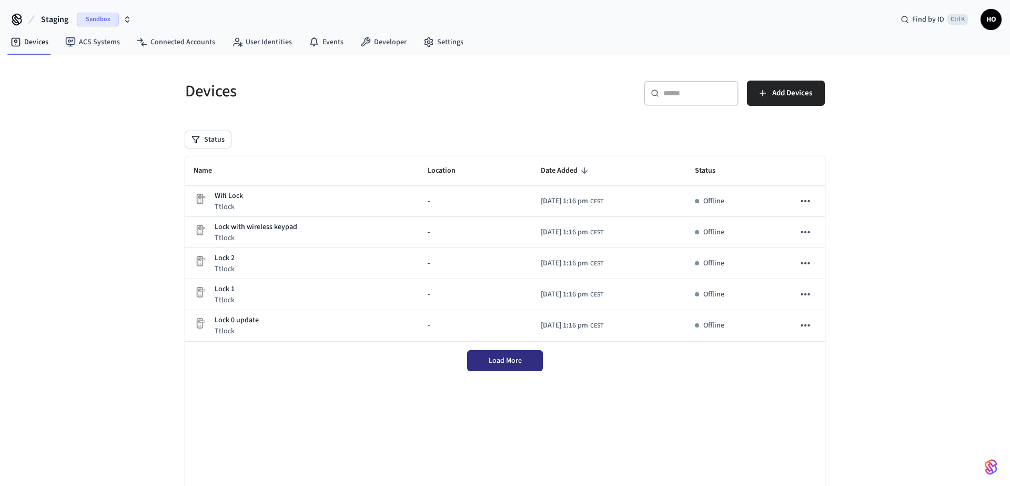
click at [533, 362] on button "Load More" at bounding box center [505, 360] width 76 height 21
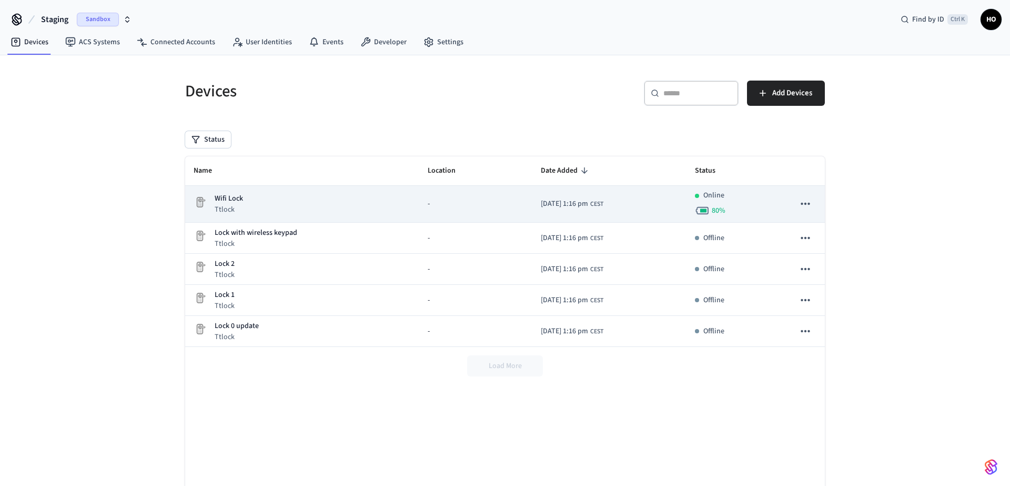
click at [258, 204] on div "Wifi Lock Ttlock" at bounding box center [302, 204] width 217 height 22
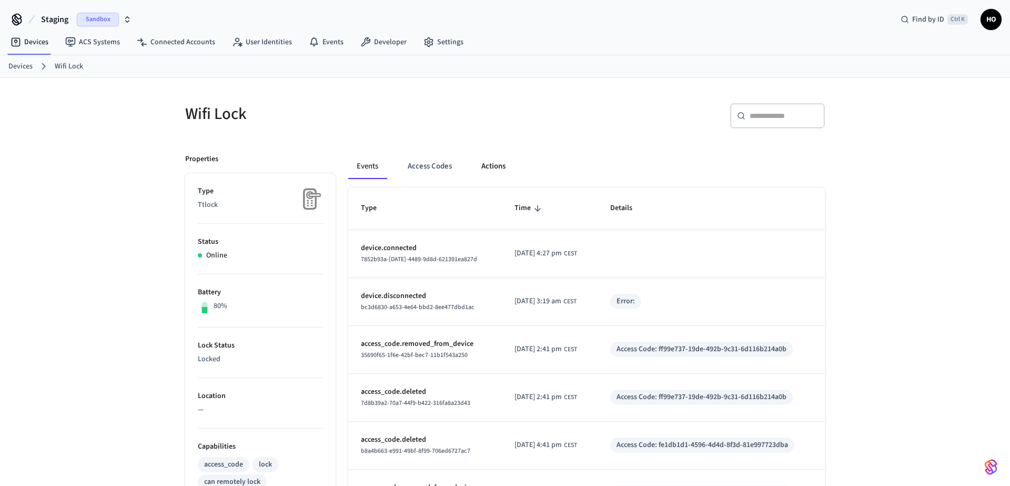
click at [504, 167] on button "Actions" at bounding box center [493, 166] width 41 height 25
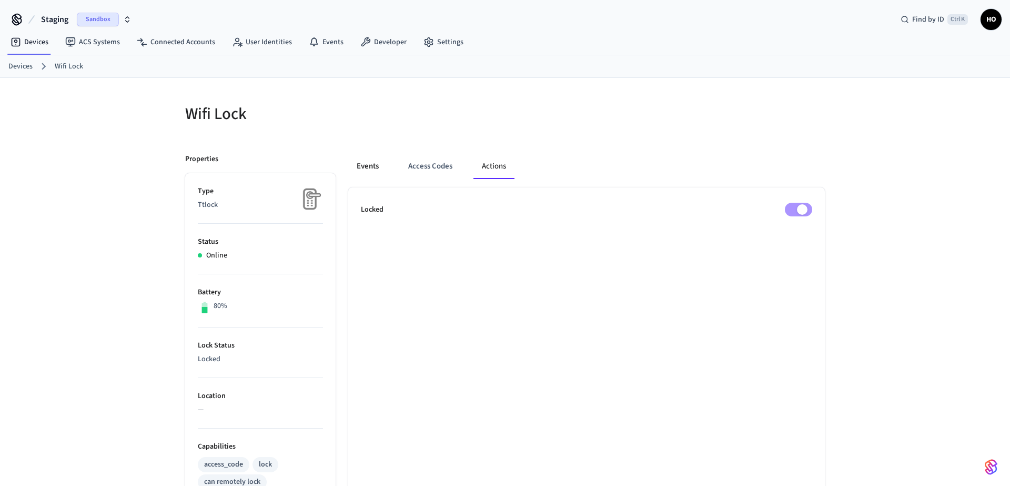
click at [365, 163] on button "Events" at bounding box center [367, 166] width 39 height 25
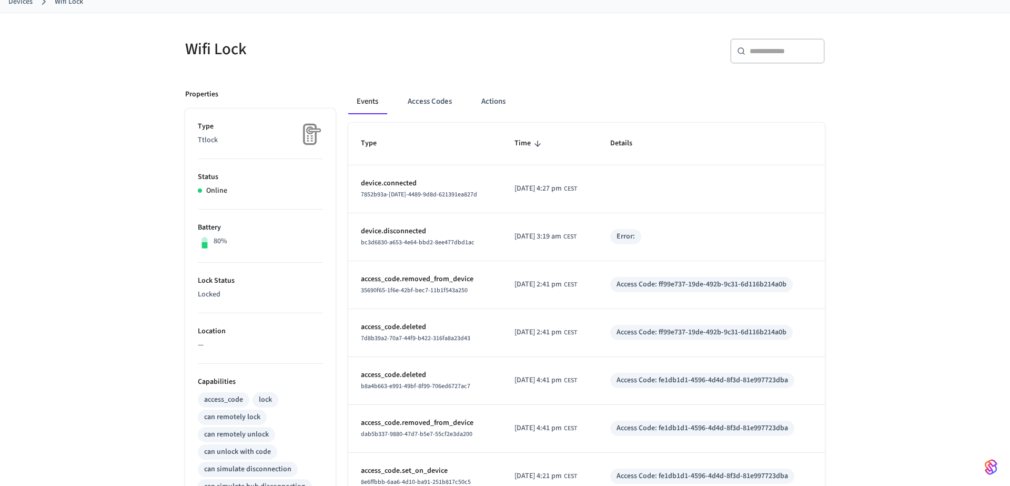
scroll to position [71, 0]
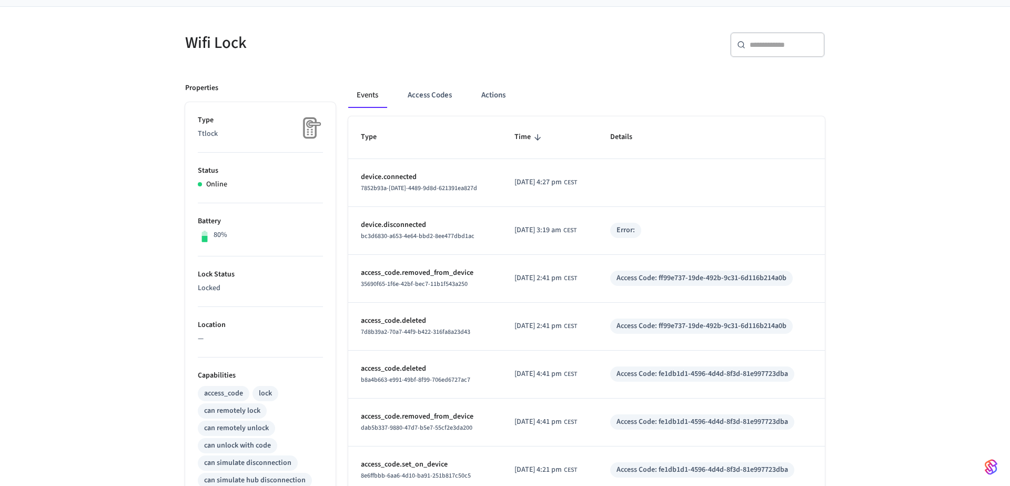
click at [275, 51] on h5 "Wifi Lock" at bounding box center [342, 43] width 314 height 22
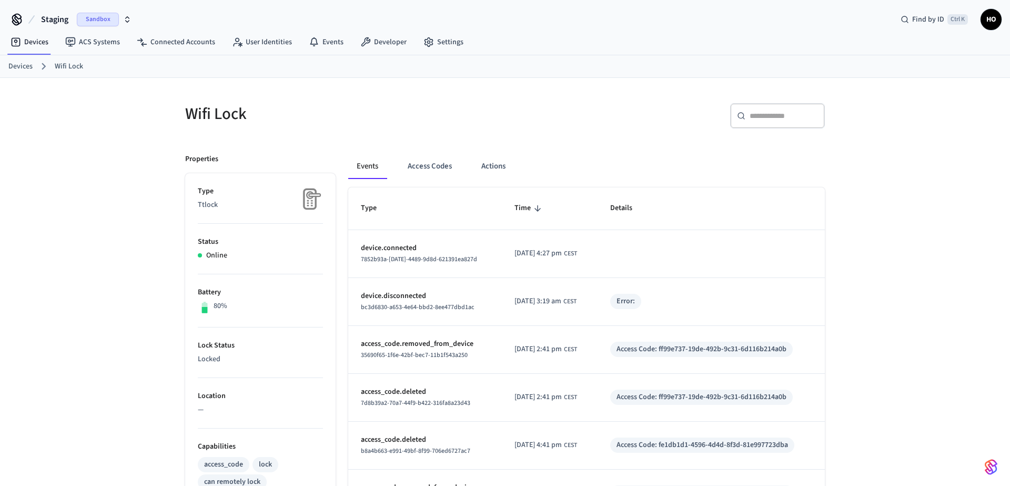
click at [24, 66] on link "Devices" at bounding box center [20, 66] width 24 height 11
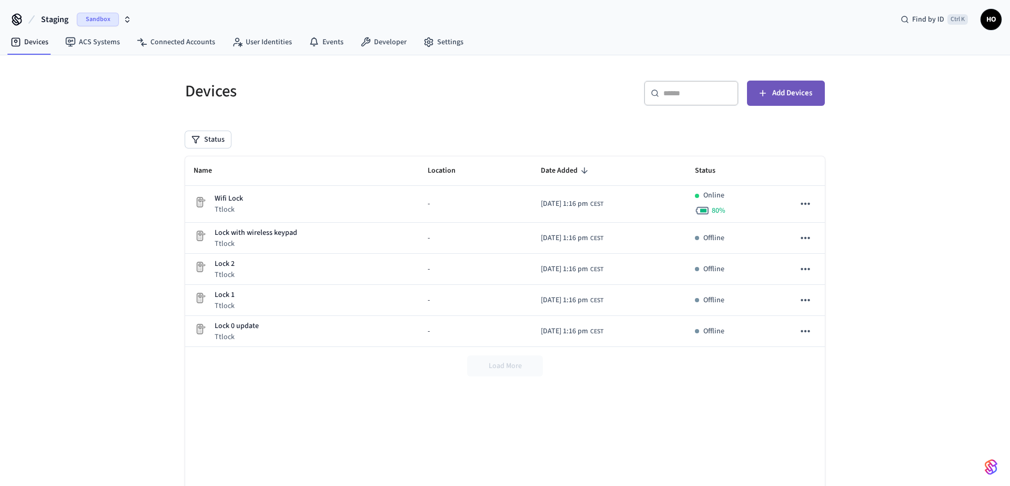
click at [762, 95] on icon "button" at bounding box center [763, 93] width 11 height 11
click at [799, 98] on span "Add Devices" at bounding box center [792, 93] width 40 height 14
click at [481, 361] on button "Load More" at bounding box center [505, 365] width 76 height 21
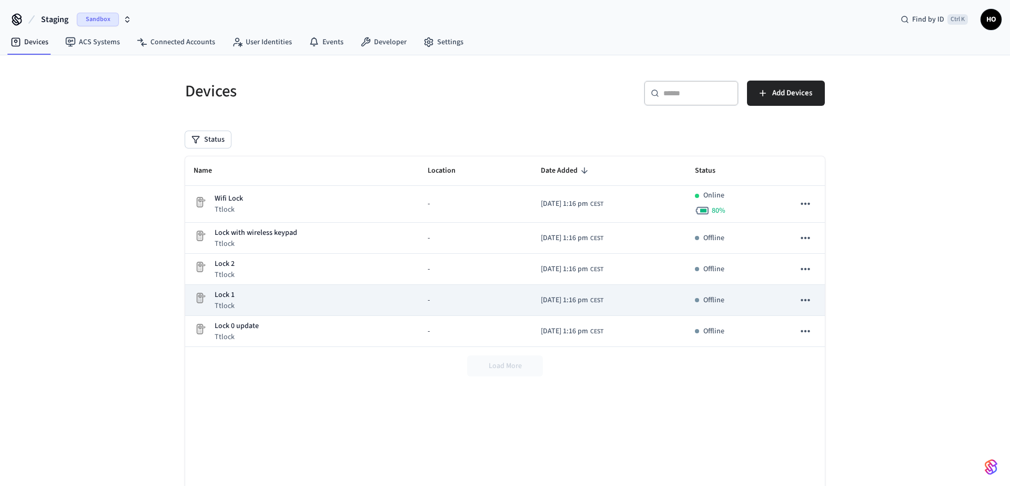
click at [230, 295] on p "Lock 1" at bounding box center [225, 294] width 20 height 11
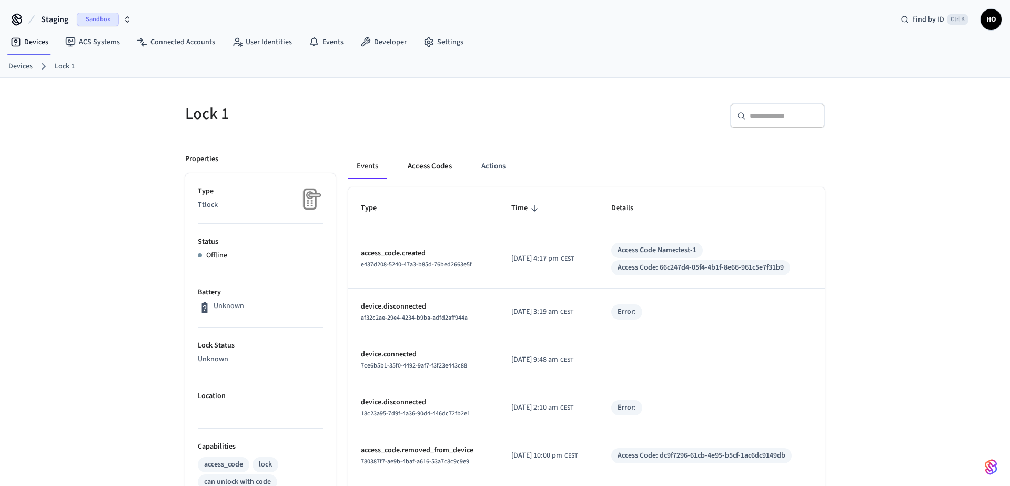
click at [427, 165] on button "Access Codes" at bounding box center [429, 166] width 61 height 25
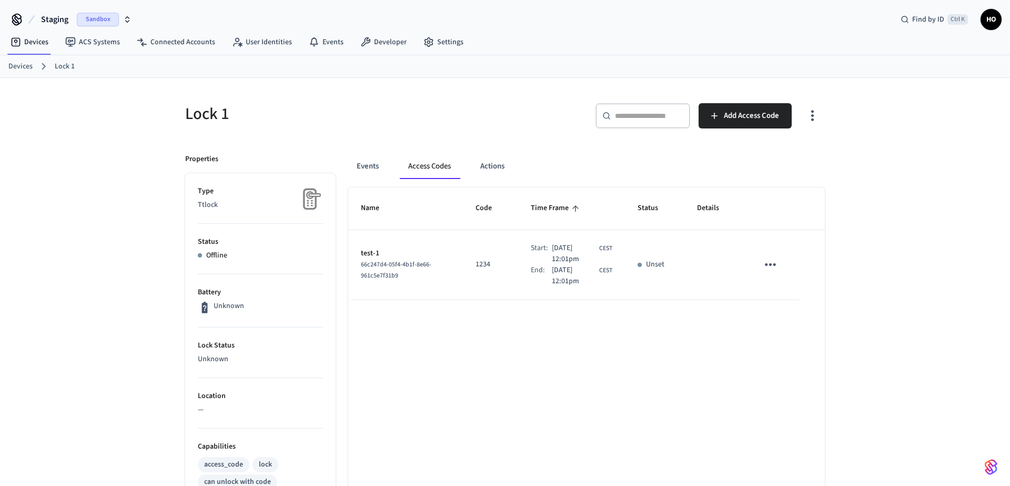
click at [770, 273] on icon "sticky table" at bounding box center [770, 264] width 16 height 16
click at [794, 331] on li "Delete" at bounding box center [796, 335] width 50 height 28
click at [379, 163] on button "Events" at bounding box center [367, 166] width 39 height 25
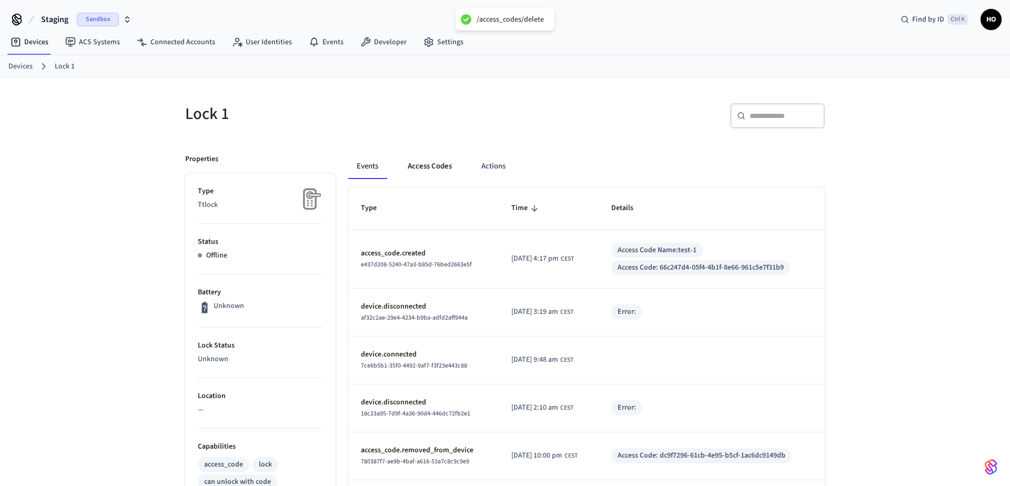
click at [421, 167] on button "Access Codes" at bounding box center [429, 166] width 61 height 25
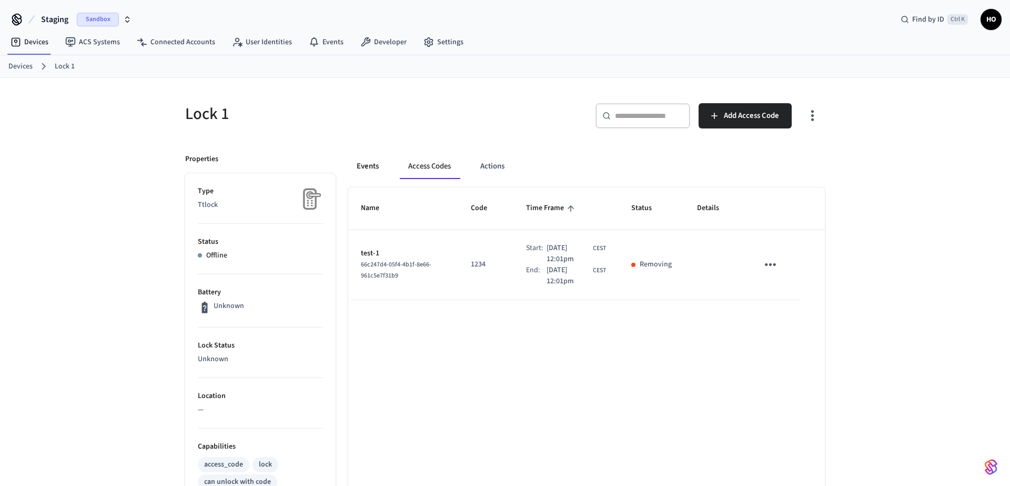
click at [385, 167] on button "Events" at bounding box center [367, 166] width 39 height 25
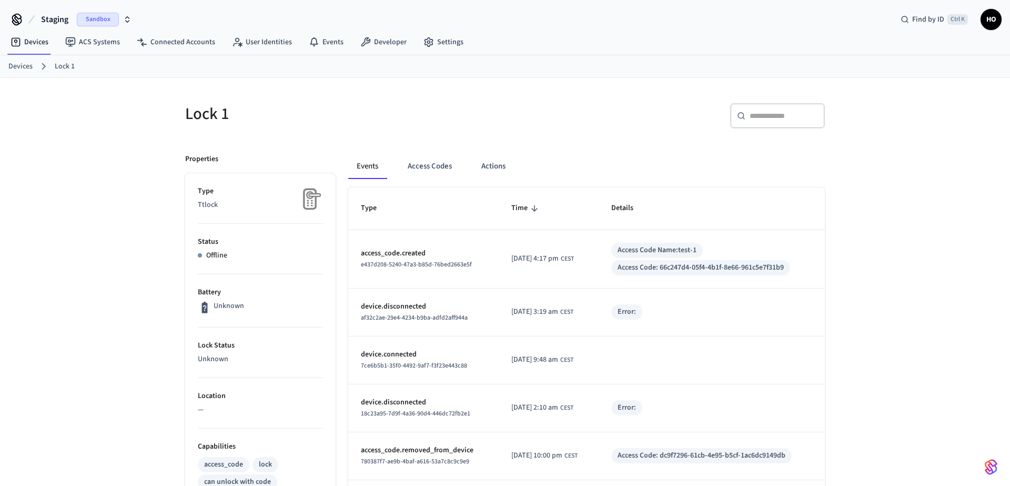
click at [220, 306] on p "Unknown" at bounding box center [229, 305] width 31 height 11
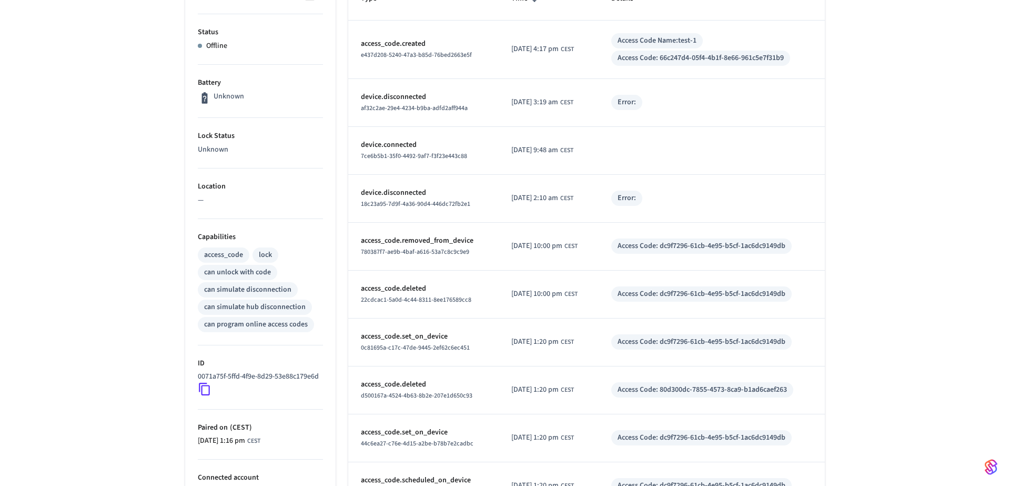
scroll to position [213, 0]
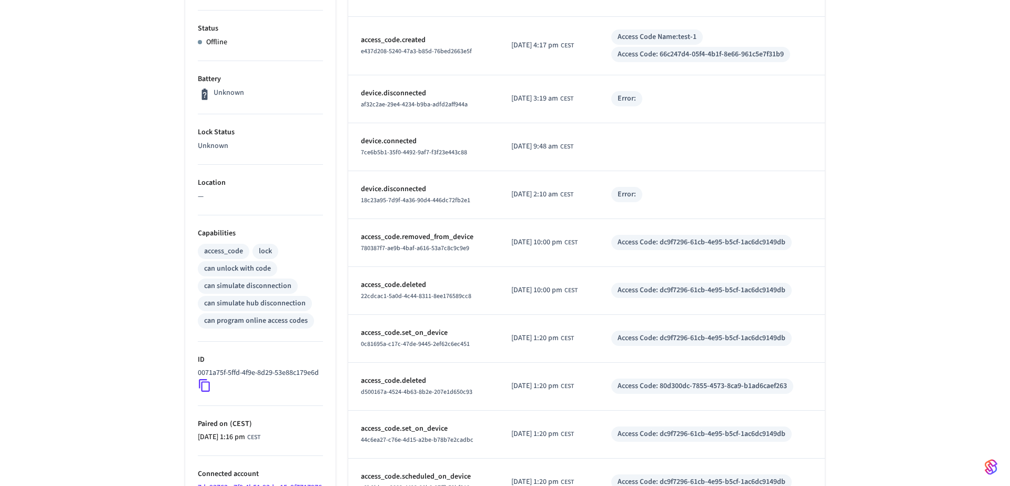
click at [210, 392] on icon at bounding box center [204, 385] width 11 height 13
click at [203, 392] on icon at bounding box center [204, 385] width 11 height 13
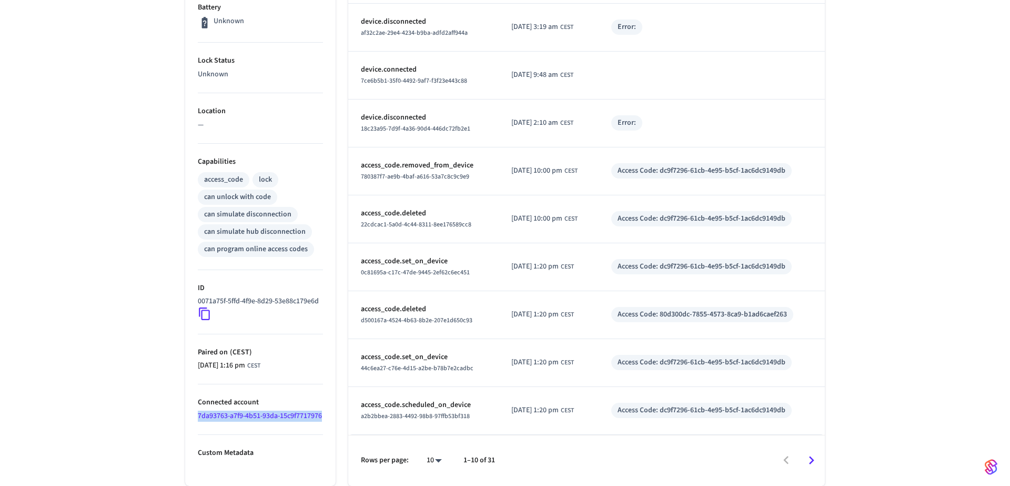
drag, startPoint x: 295, startPoint y: 429, endPoint x: 197, endPoint y: 414, distance: 99.1
click at [197, 414] on ul "Type Ttlock Status Offline Battery Unknown Lock Status Unknown Location — Capab…" at bounding box center [260, 186] width 150 height 597
copy link "7da93763-a7f9-4b51-93da-15c9f7717976"
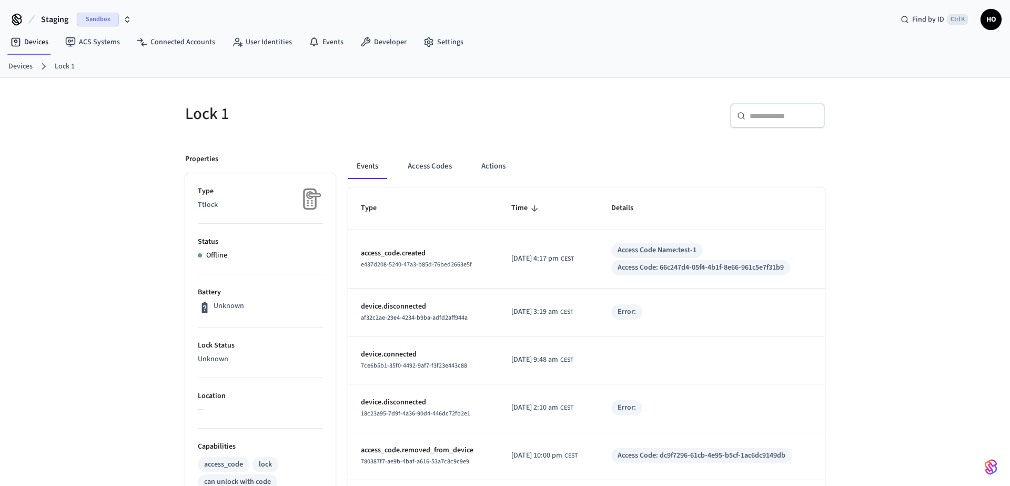
click at [10, 62] on link "Devices" at bounding box center [20, 66] width 24 height 11
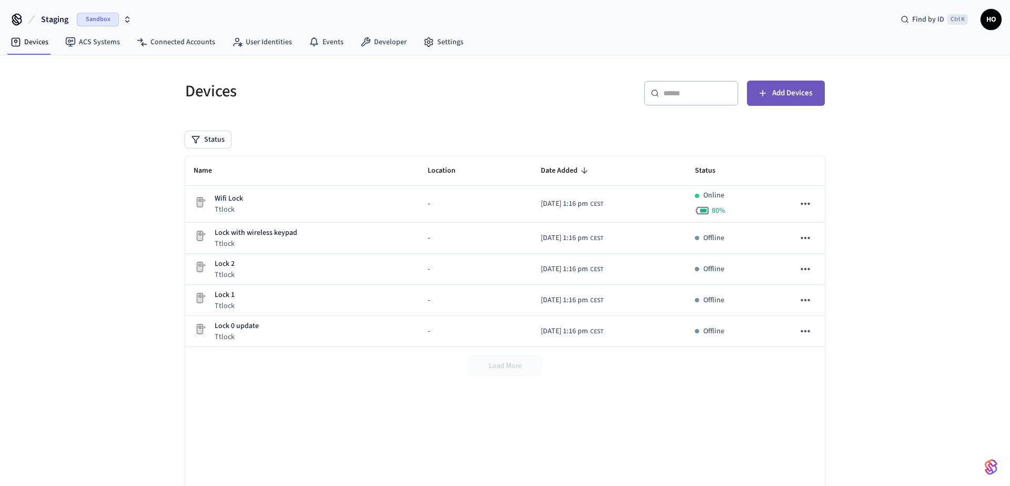
click at [779, 97] on span "Add Devices" at bounding box center [792, 93] width 40 height 14
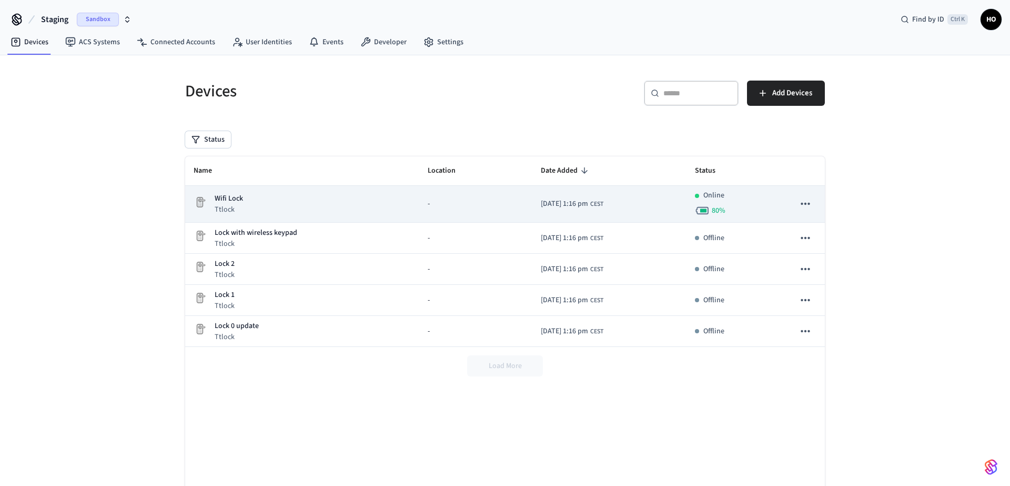
click at [236, 196] on p "Wifi Lock" at bounding box center [229, 198] width 28 height 11
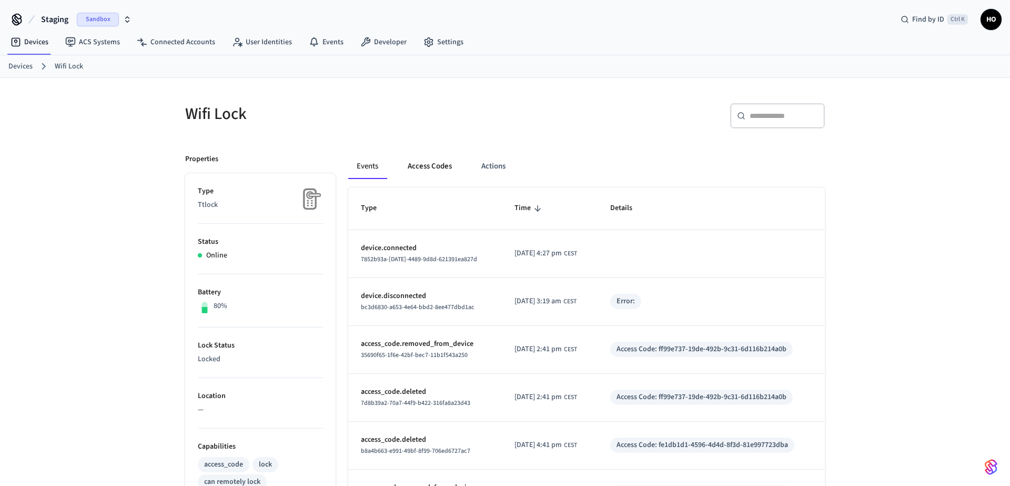
click at [419, 159] on button "Access Codes" at bounding box center [429, 166] width 61 height 25
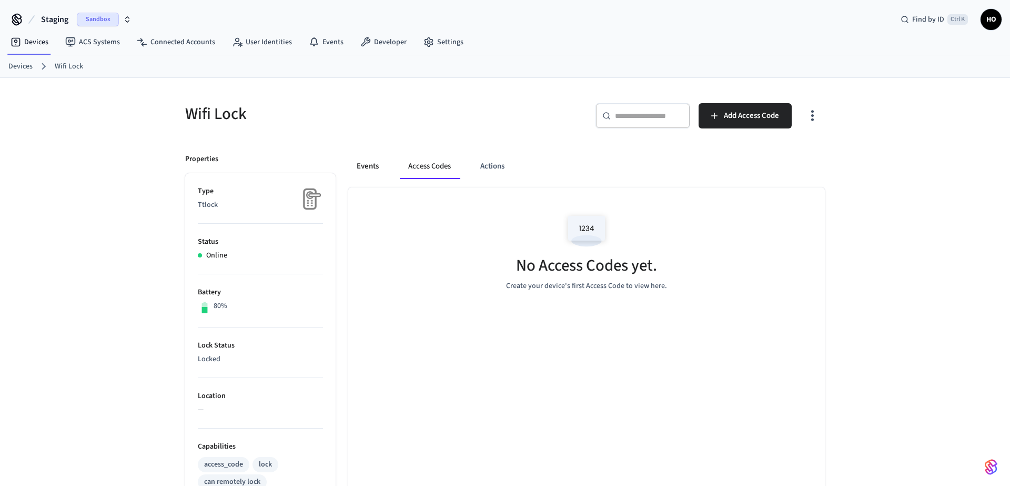
click at [379, 165] on button "Events" at bounding box center [367, 166] width 39 height 25
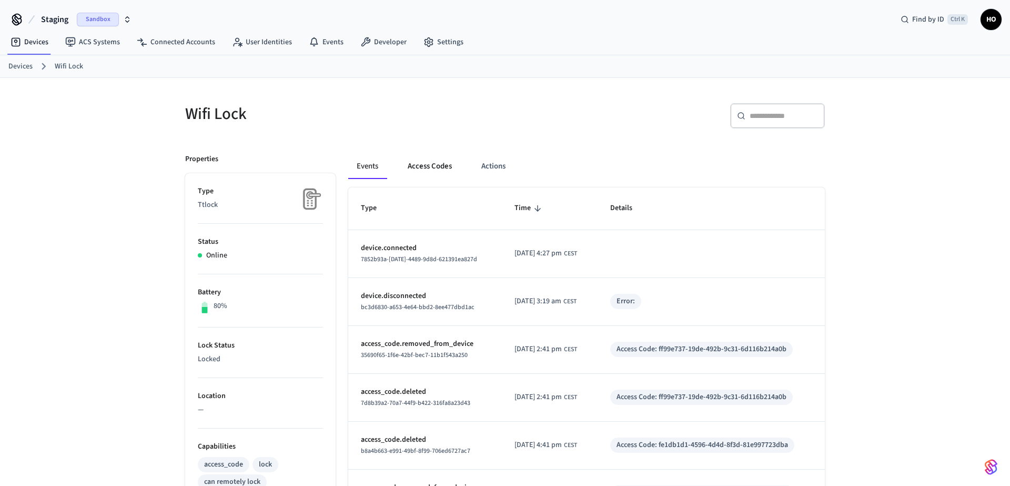
click at [424, 168] on button "Access Codes" at bounding box center [429, 166] width 61 height 25
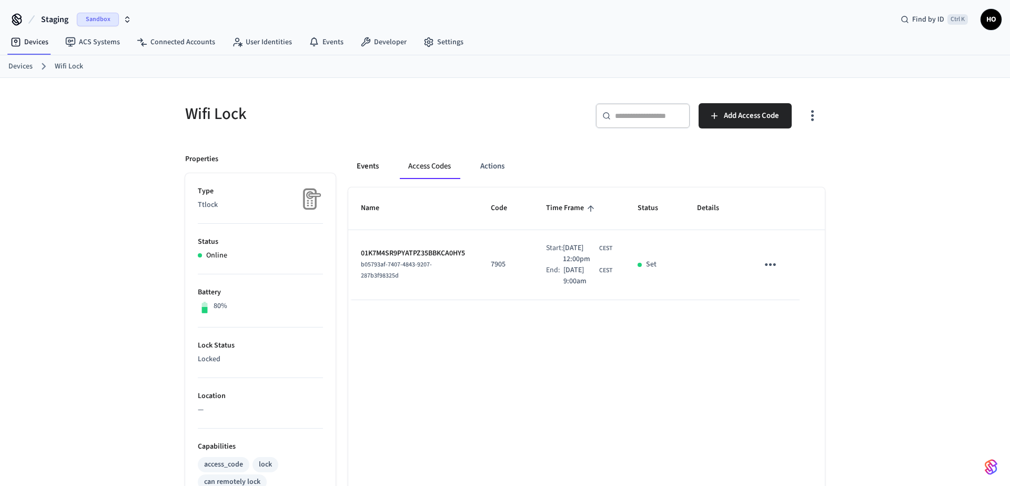
click at [378, 169] on button "Events" at bounding box center [367, 166] width 39 height 25
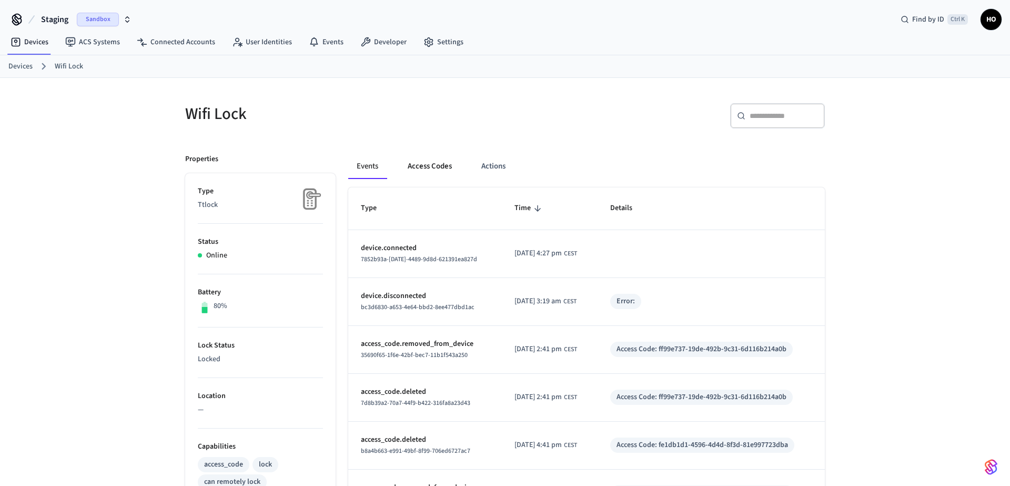
click at [434, 169] on button "Access Codes" at bounding box center [429, 166] width 61 height 25
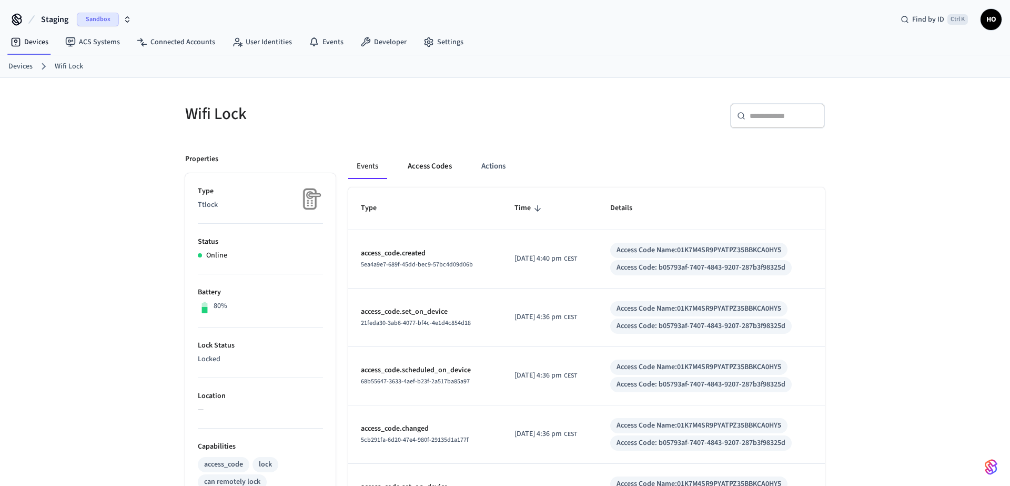
click at [445, 168] on button "Access Codes" at bounding box center [429, 166] width 61 height 25
